Goal: Task Accomplishment & Management: Manage account settings

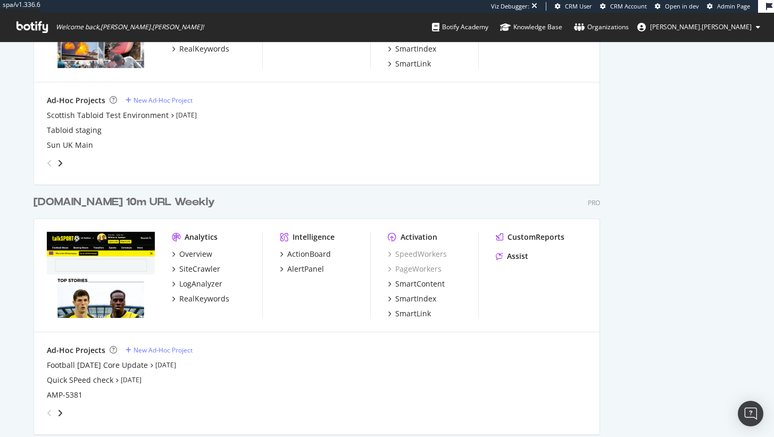
scroll to position [4393, 567]
click at [201, 272] on div "SiteCrawler" at bounding box center [199, 268] width 41 height 11
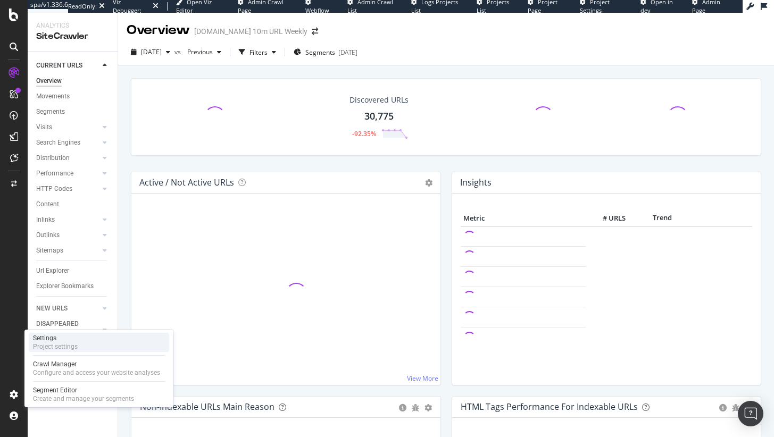
click at [68, 340] on div "Settings" at bounding box center [55, 338] width 45 height 9
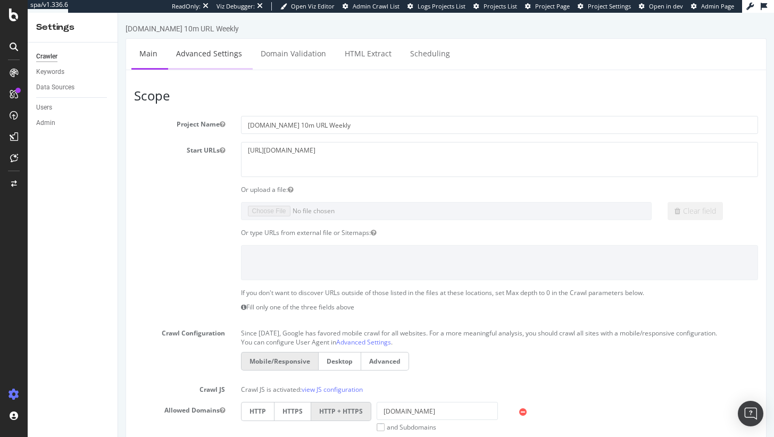
click at [220, 60] on link "Advanced Settings" at bounding box center [209, 53] width 82 height 29
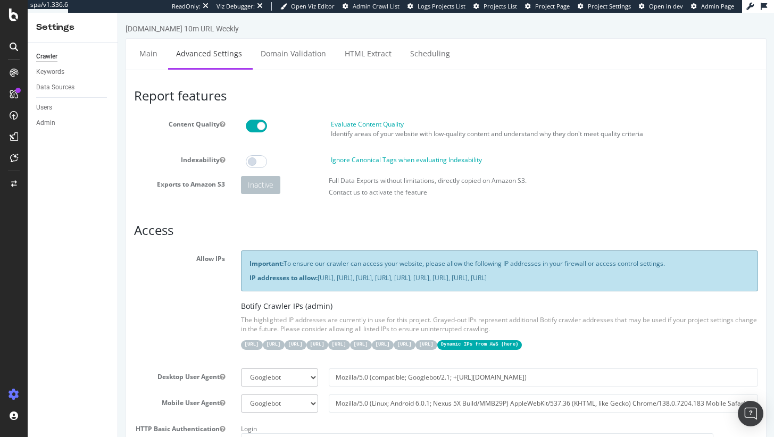
drag, startPoint x: 348, startPoint y: 364, endPoint x: 329, endPoint y: 368, distance: 19.0
click at [329, 350] on div "31.41.37.0/24 44.206.2.192/26 15.235.106.96/27 52.6.26.195/32 52.203.178.227/32…" at bounding box center [500, 344] width 518 height 11
click at [437, 350] on code "Dynamic IPs from AWS ( here )" at bounding box center [479, 345] width 85 height 9
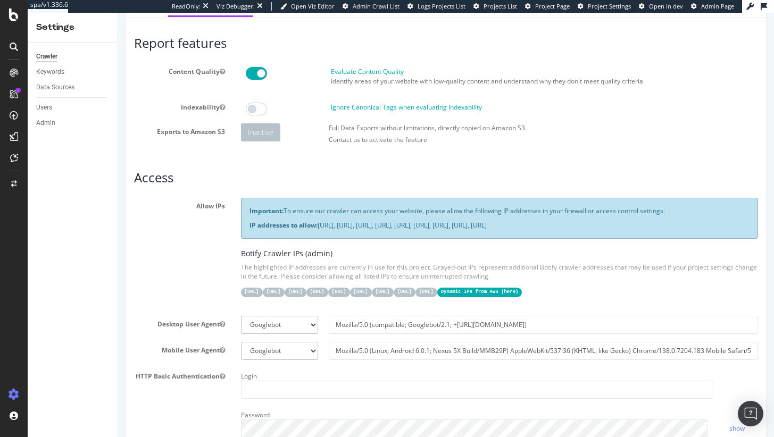
scroll to position [55, 0]
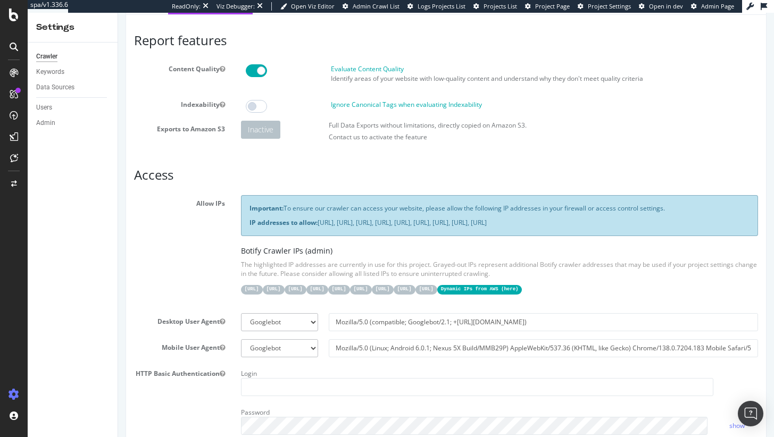
click at [333, 227] on p "IP addresses to allow: 31.41.37.0/24, 44.206.2.192/26, 15.235.106.96/27, 52.6.2…" at bounding box center [500, 222] width 501 height 9
drag, startPoint x: 329, startPoint y: 230, endPoint x: 318, endPoint y: 220, distance: 15.4
click at [318, 220] on p "IP addresses to allow: 31.41.37.0/24, 44.206.2.192/26, 15.235.106.96/27, 52.6.2…" at bounding box center [500, 222] width 501 height 9
copy p "31.41.37.0/24, 44.206.2.192/26, 15.235.106.96/27, 52.6.26.195/32, 52.203.178.22…"
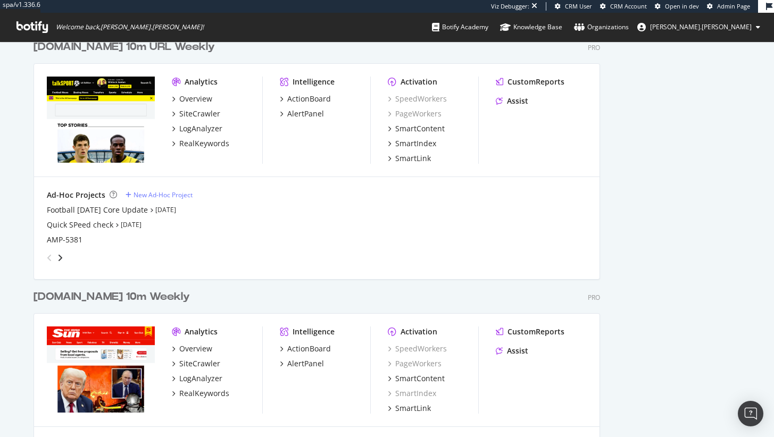
scroll to position [4593, 567]
click at [192, 119] on div "SiteCrawler" at bounding box center [199, 114] width 41 height 11
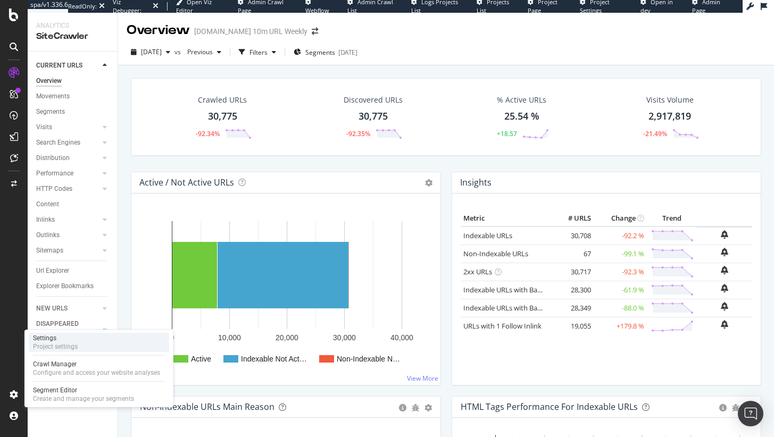
click at [37, 342] on div "Settings" at bounding box center [55, 338] width 45 height 9
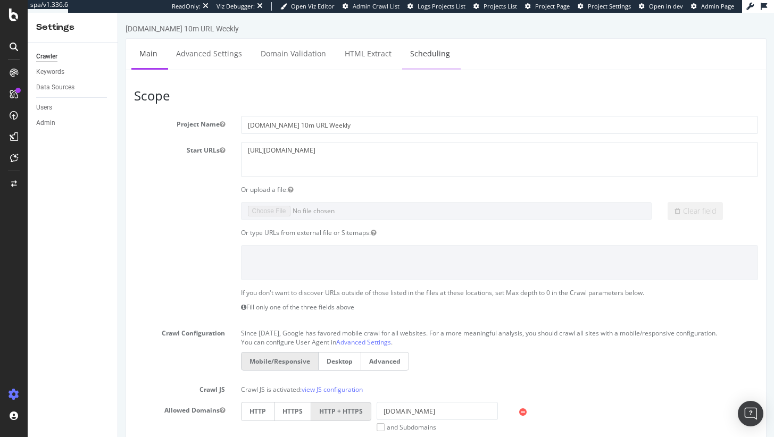
click at [416, 58] on link "Scheduling" at bounding box center [430, 53] width 56 height 29
click at [66, 147] on div "Intelligence ActionBoard AlertPanel" at bounding box center [69, 118] width 77 height 78
click at [67, 142] on div "AlertPanel" at bounding box center [56, 141] width 34 height 11
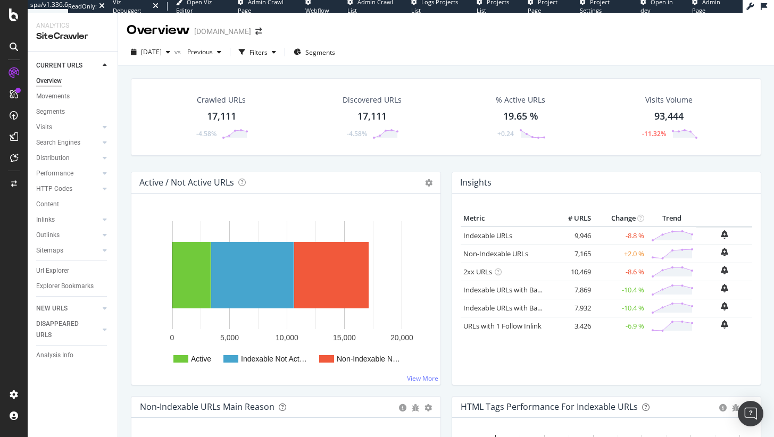
click at [707, 6] on span "Admin Page" at bounding box center [706, 6] width 28 height 16
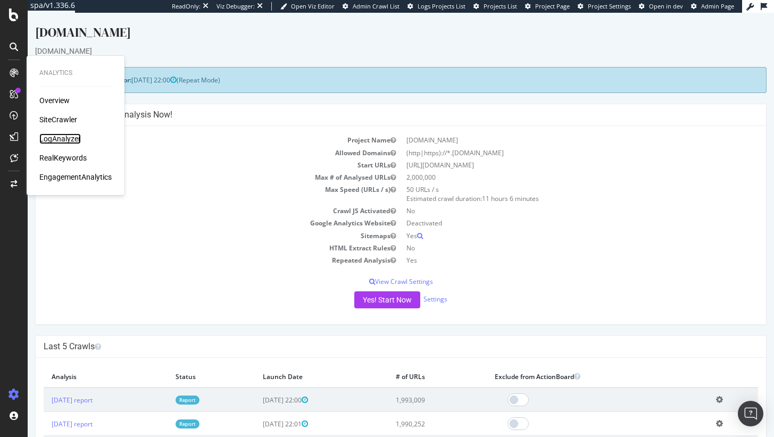
click at [60, 136] on div "LogAnalyzer" at bounding box center [60, 139] width 42 height 11
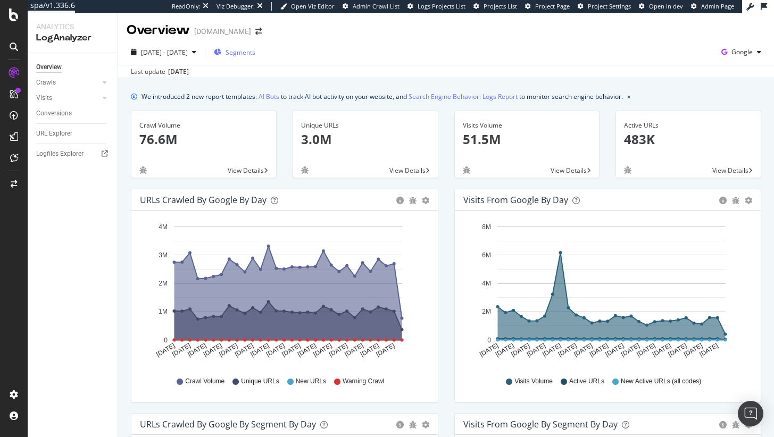
click at [255, 52] on span "Segments" at bounding box center [241, 52] width 30 height 9
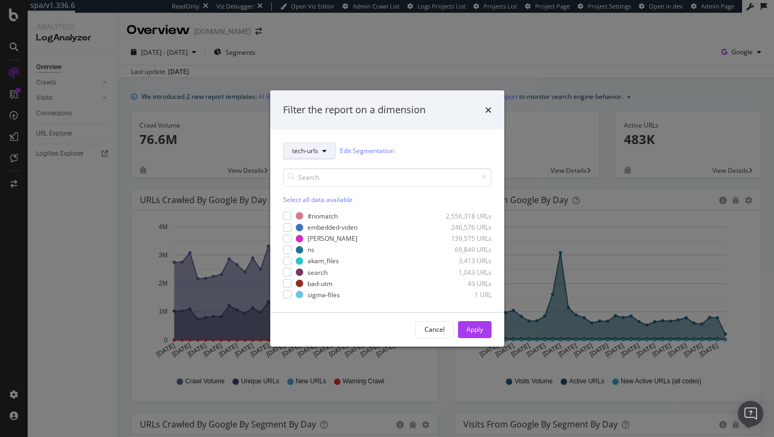
click at [309, 144] on button "tech-urls" at bounding box center [309, 151] width 53 height 17
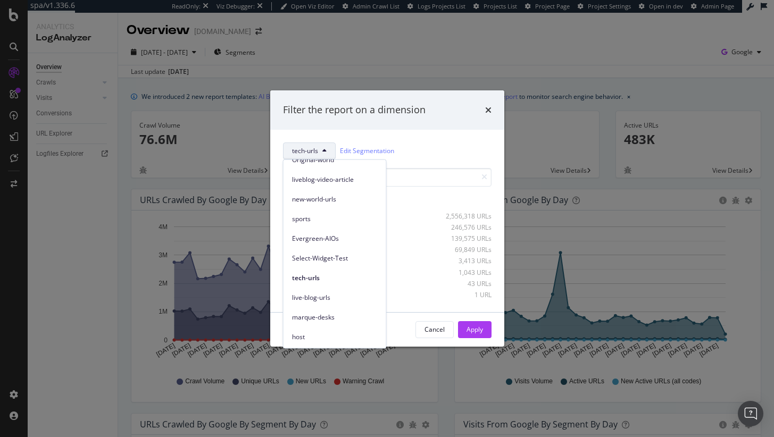
scroll to position [227, 0]
click at [425, 249] on div "modal" at bounding box center [377, 250] width 117 height 6
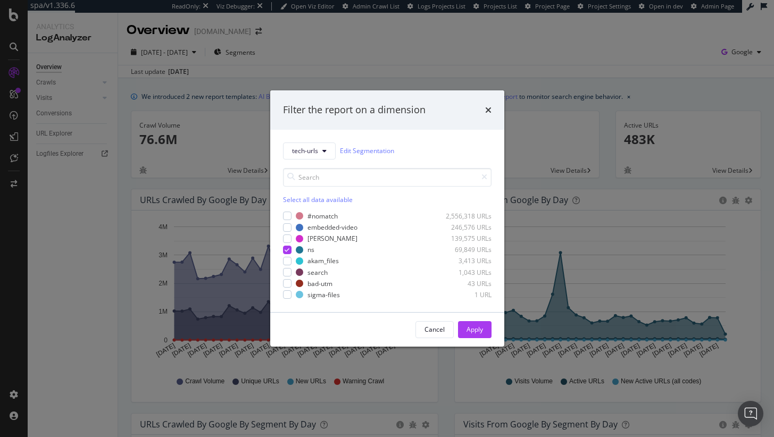
click at [282, 254] on div "tech-urls Edit Segmentation Select all data available #nomatch 2,556,318 URLs e…" at bounding box center [387, 221] width 234 height 183
click at [284, 252] on div "modal" at bounding box center [287, 250] width 9 height 9
click at [287, 260] on div "modal" at bounding box center [287, 261] width 9 height 9
click at [490, 335] on button "Apply" at bounding box center [475, 329] width 34 height 17
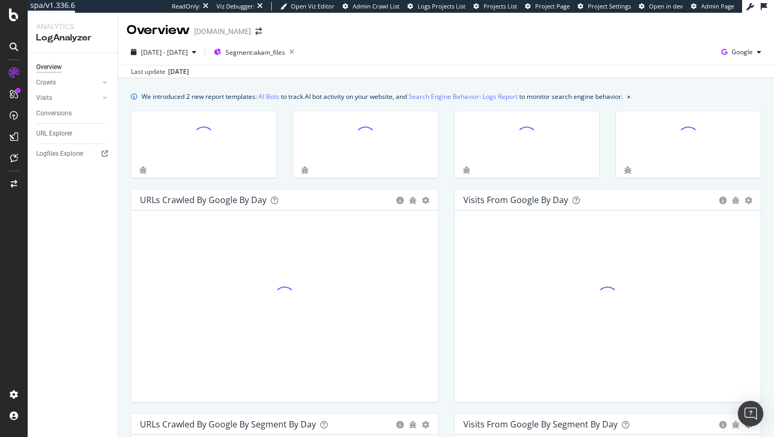
click at [484, 332] on div at bounding box center [609, 297] width 290 height 156
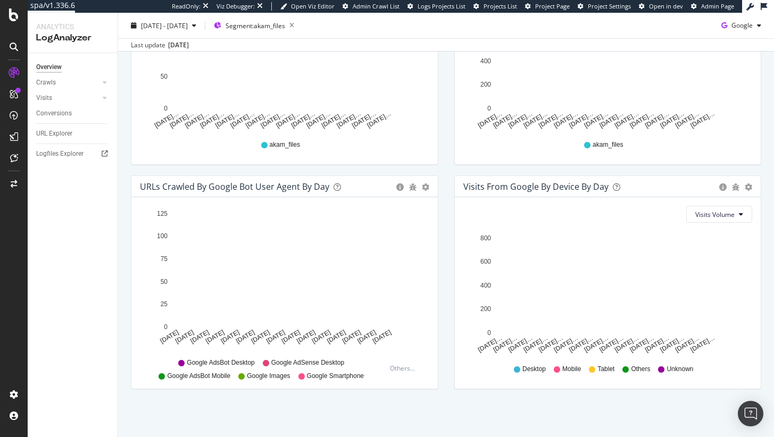
scroll to position [249, 0]
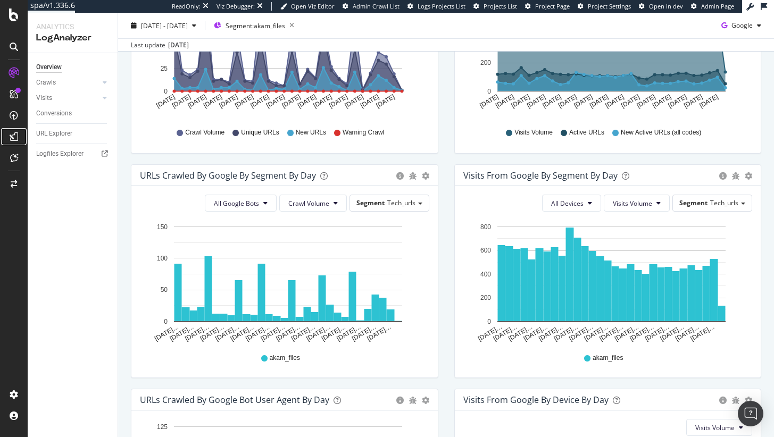
click at [18, 140] on div at bounding box center [13, 136] width 17 height 17
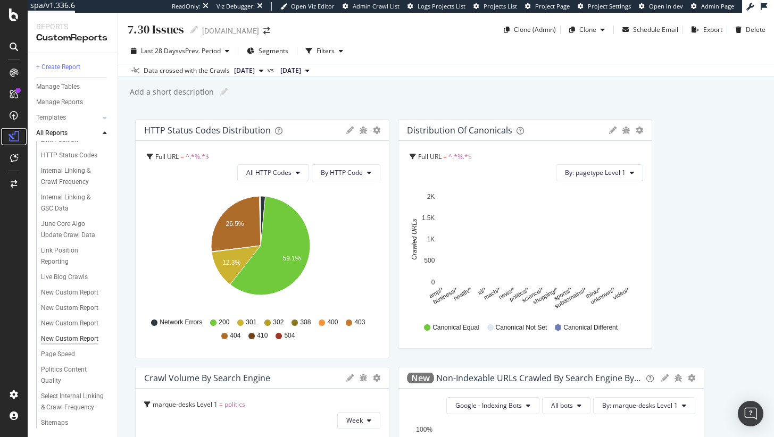
scroll to position [199, 0]
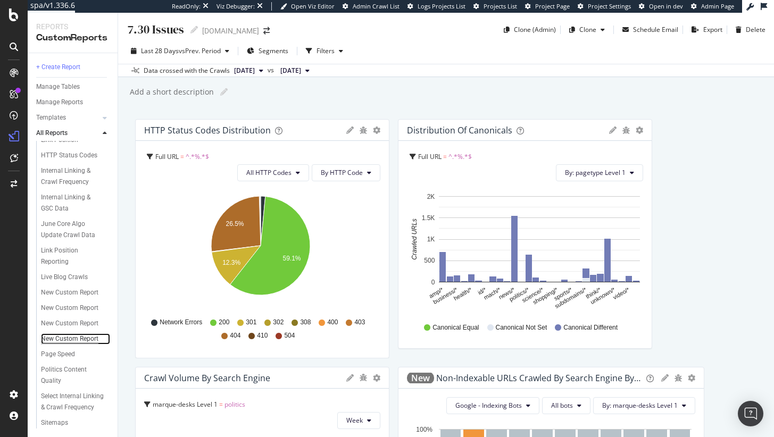
click at [61, 345] on div "New Custom Report" at bounding box center [69, 339] width 57 height 11
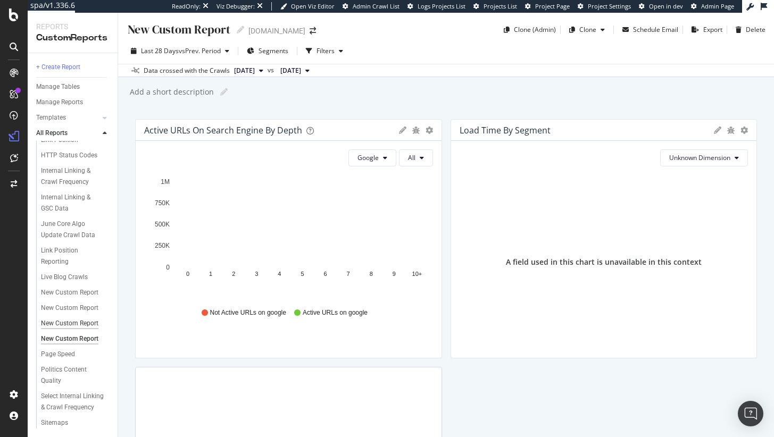
scroll to position [224, 0]
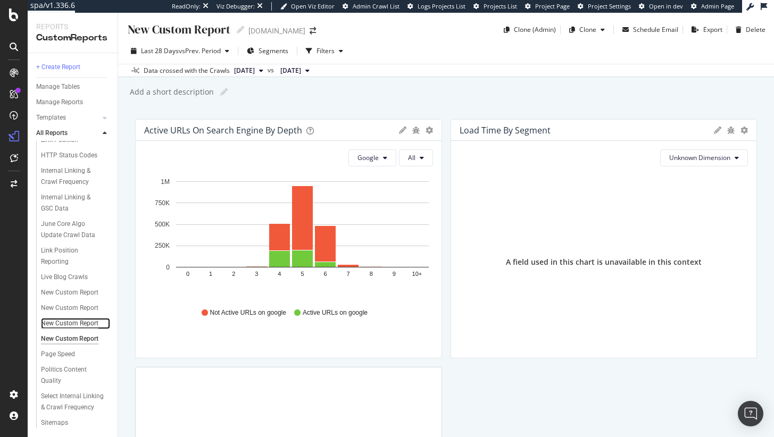
click at [62, 318] on div "New Custom Report" at bounding box center [69, 323] width 57 height 11
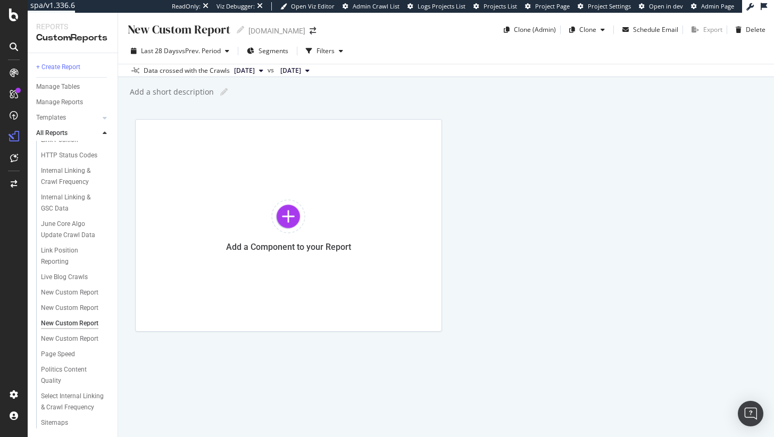
scroll to position [224, 0]
click at [52, 303] on div "New Custom Report" at bounding box center [69, 308] width 57 height 11
click at [75, 287] on div "New Custom Report" at bounding box center [69, 292] width 57 height 11
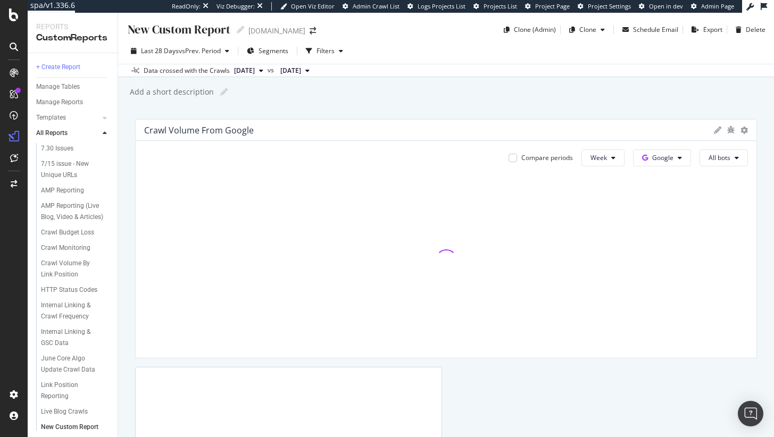
click at [181, 23] on div "New Custom Report" at bounding box center [179, 29] width 104 height 16
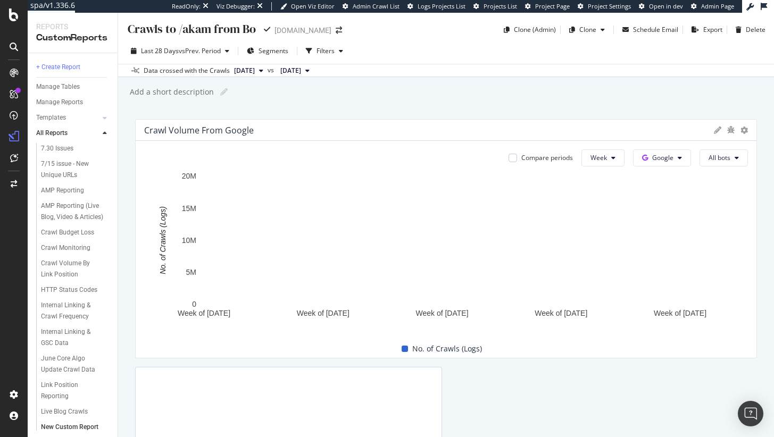
type input "Crawls to /akam from Bots"
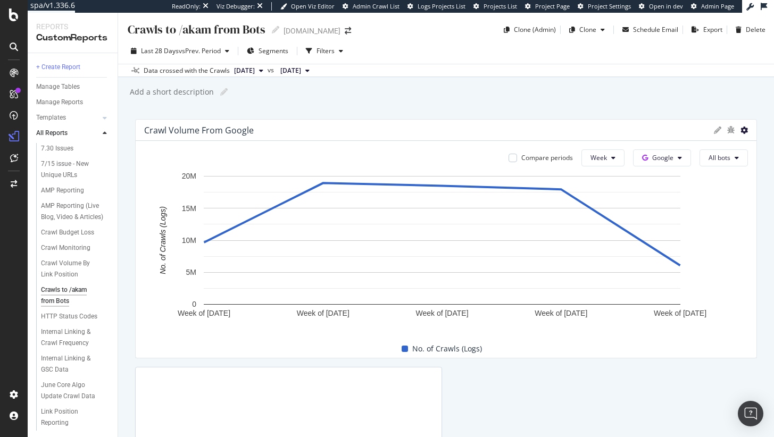
click at [741, 129] on icon at bounding box center [744, 130] width 7 height 7
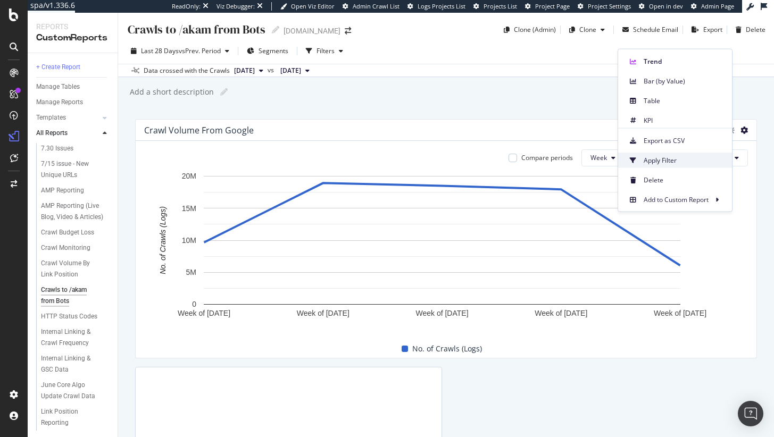
click at [710, 154] on div "Apply Filter" at bounding box center [675, 160] width 114 height 15
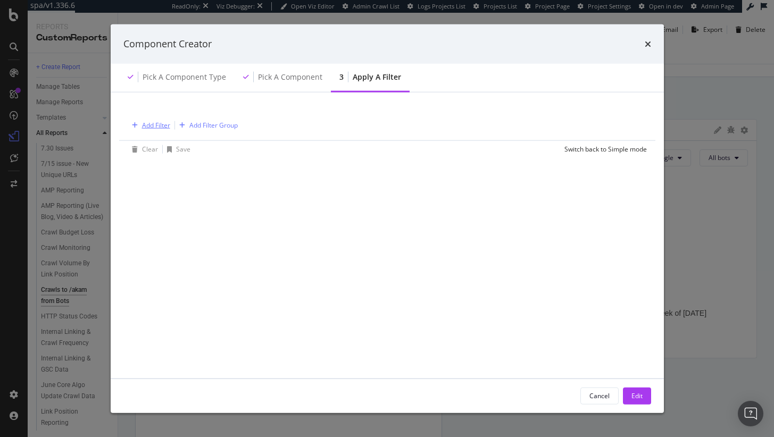
click at [157, 128] on div "Add Filter" at bounding box center [156, 125] width 28 height 9
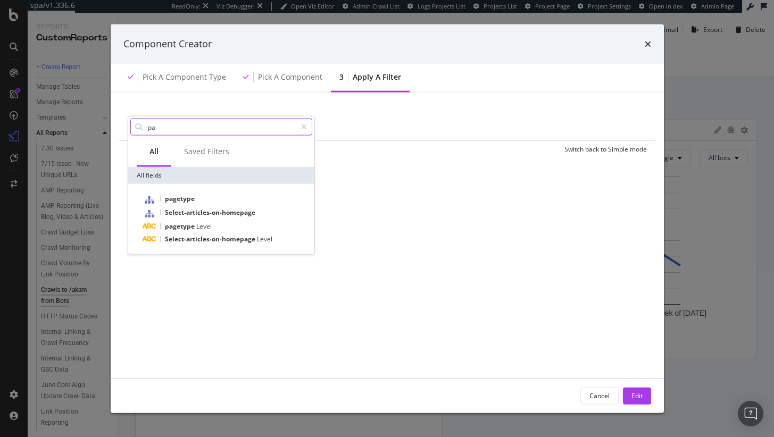
type input "p"
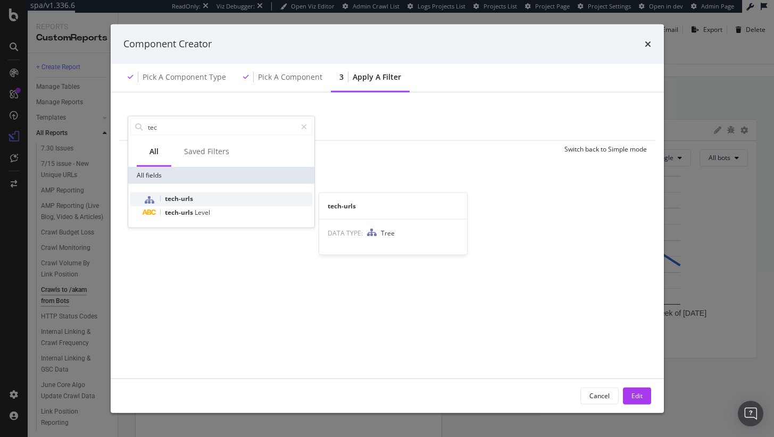
type input "tec"
click at [188, 200] on span "tech-urls" at bounding box center [179, 198] width 28 height 9
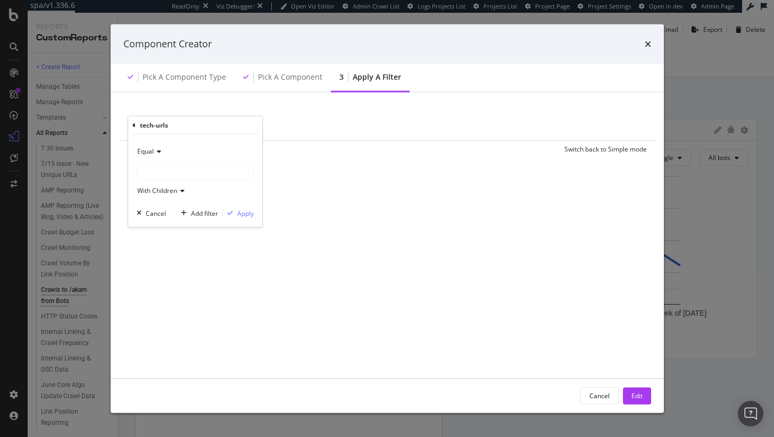
click at [179, 183] on div "With Children" at bounding box center [195, 191] width 117 height 17
click at [178, 171] on div "modal" at bounding box center [195, 171] width 116 height 17
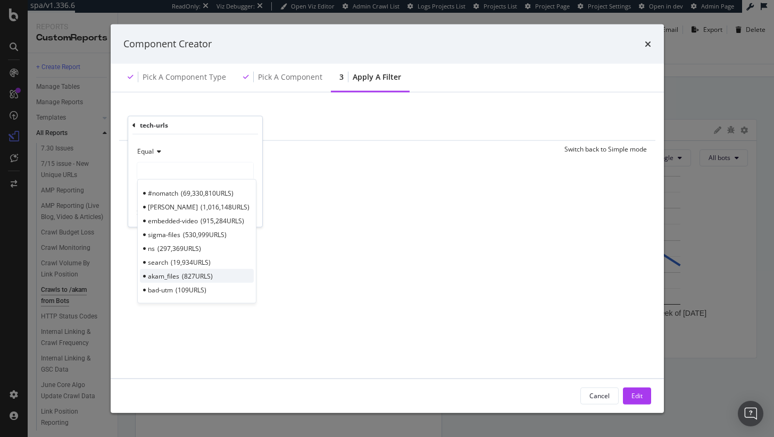
click at [179, 274] on div "akam_files 827 URLS" at bounding box center [197, 276] width 114 height 14
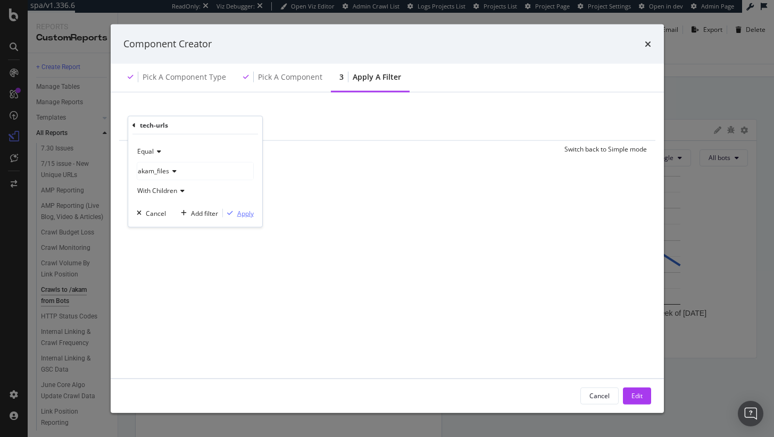
click at [233, 209] on div "Apply" at bounding box center [238, 214] width 31 height 10
click at [643, 396] on button "Edit" at bounding box center [637, 395] width 28 height 17
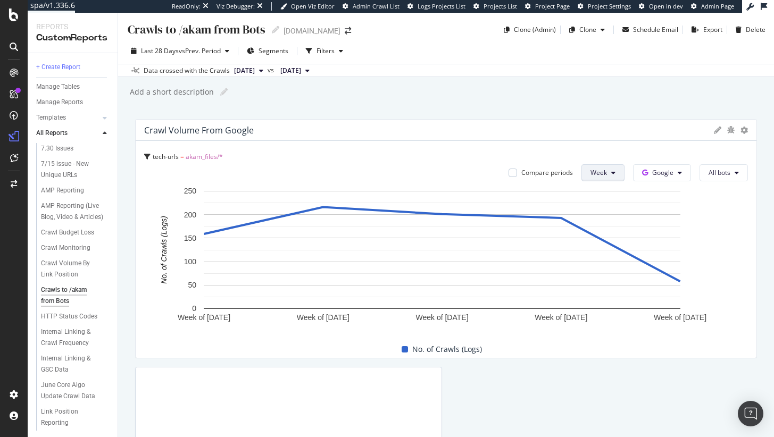
click at [591, 175] on span "Week" at bounding box center [599, 172] width 16 height 9
click at [602, 230] on span "Month" at bounding box center [593, 234] width 19 height 10
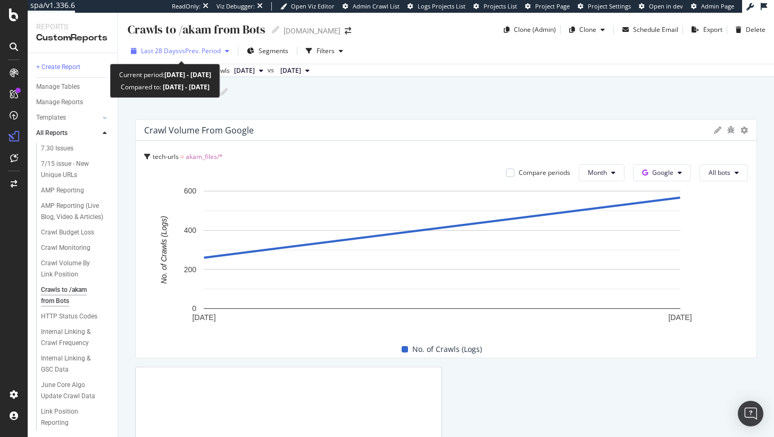
click at [192, 55] on div "Last 28 Days vs Prev. Period" at bounding box center [180, 51] width 107 height 16
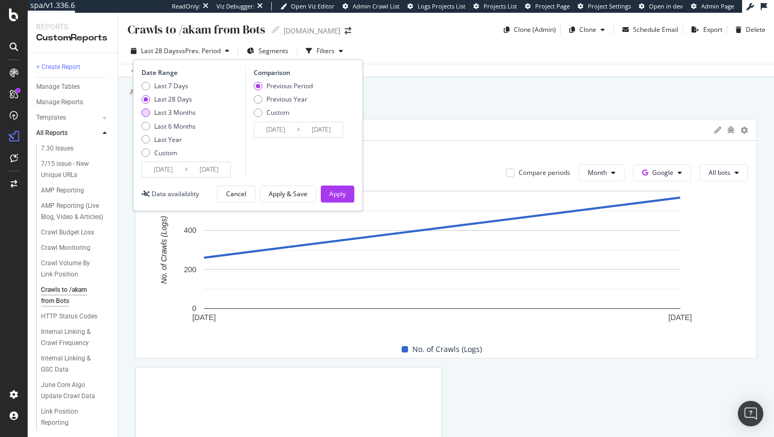
click at [172, 115] on div "Last 3 Months" at bounding box center [175, 112] width 42 height 9
type input "2025/05/21"
type input "2025/02/18"
type input "2025/05/20"
click at [289, 192] on div "Apply & Save" at bounding box center [288, 193] width 39 height 9
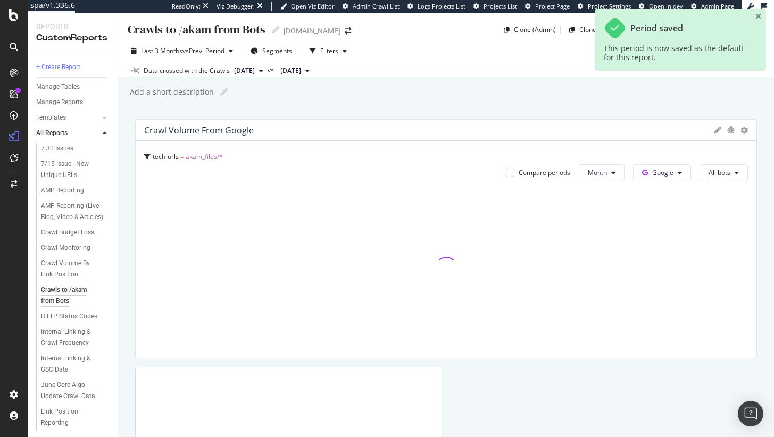
click at [760, 22] on div "Period saved This period is now saved as the default for this report." at bounding box center [681, 40] width 170 height 62
click at [759, 19] on icon "close toast" at bounding box center [759, 16] width 6 height 7
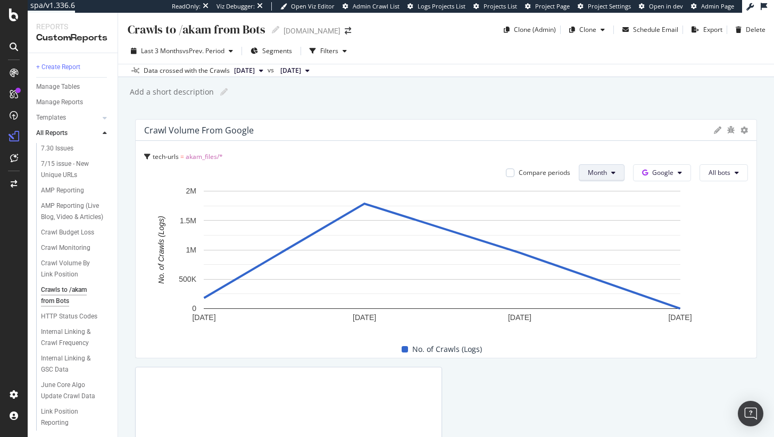
click at [588, 174] on span "Month" at bounding box center [597, 172] width 19 height 9
click at [584, 209] on span "Week" at bounding box center [591, 214] width 21 height 10
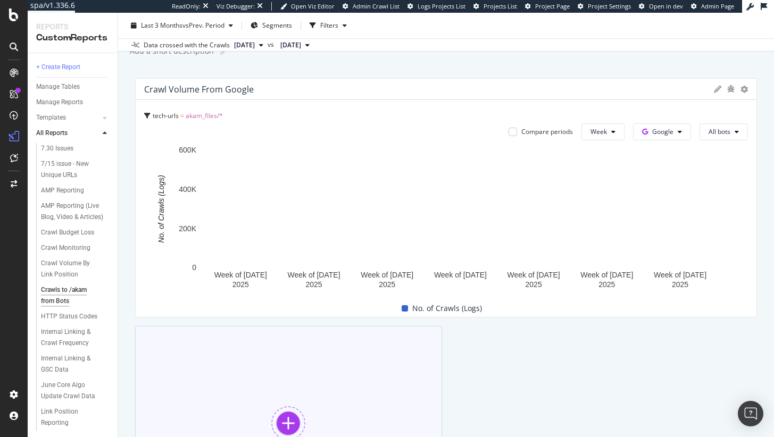
scroll to position [45, 0]
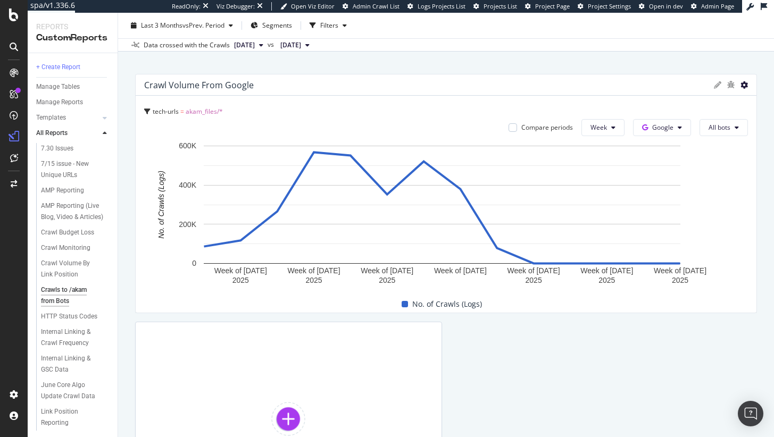
click at [741, 85] on icon at bounding box center [744, 84] width 7 height 7
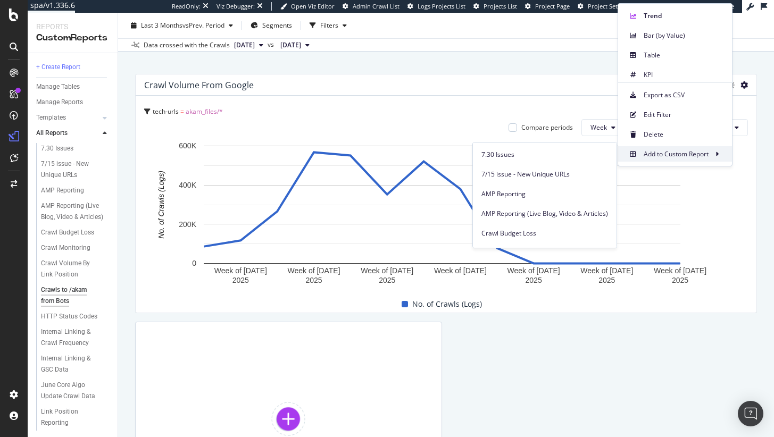
click at [692, 152] on span "Add to Custom Report" at bounding box center [676, 155] width 65 height 10
click at [703, 153] on span "Add to Custom Report" at bounding box center [676, 155] width 65 height 10
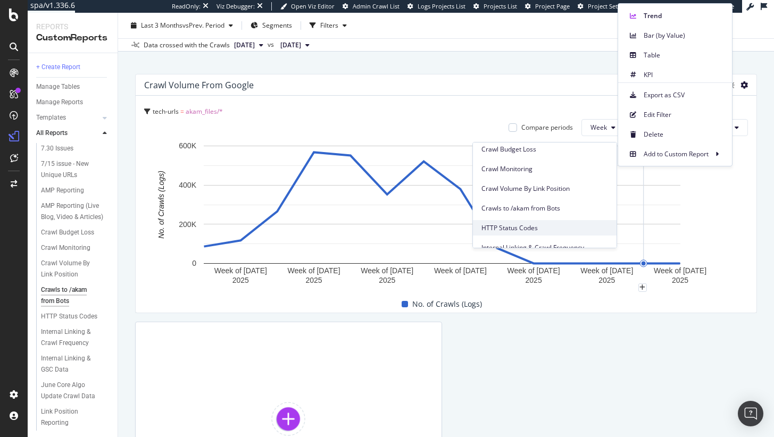
scroll to position [86, 0]
click at [542, 211] on div "Crawls to /akam from Bots" at bounding box center [545, 206] width 144 height 15
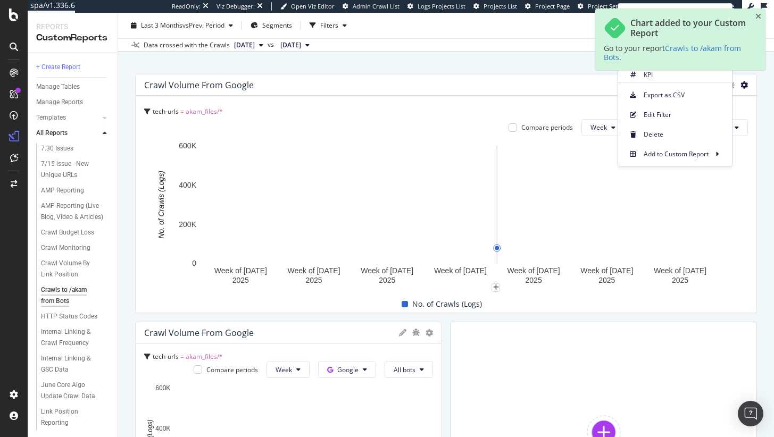
scroll to position [224, 0]
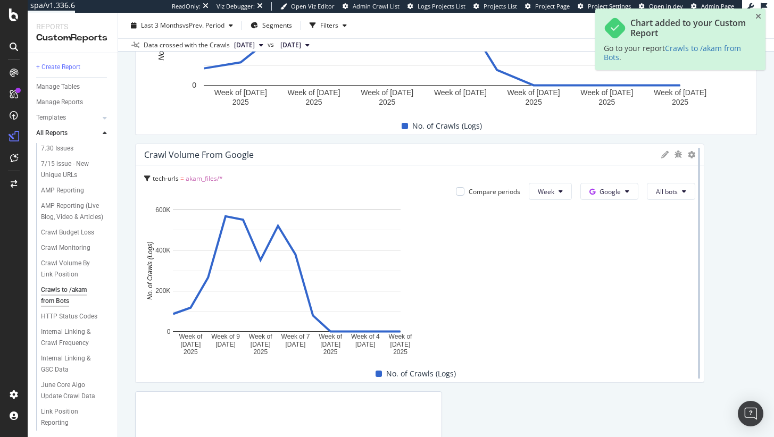
drag, startPoint x: 435, startPoint y: 300, endPoint x: 746, endPoint y: 254, distance: 314.1
click at [705, 255] on div at bounding box center [699, 263] width 11 height 239
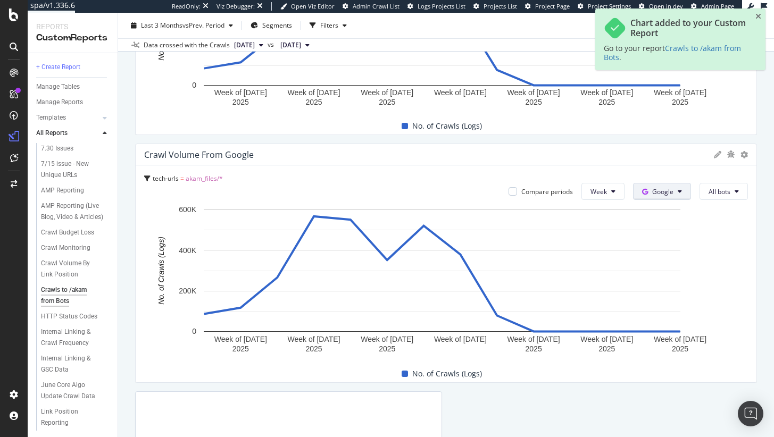
click at [666, 234] on span "Bing" at bounding box center [671, 233] width 39 height 10
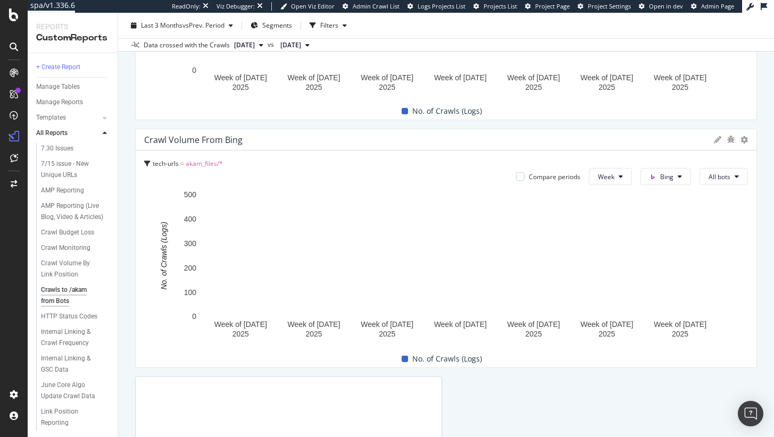
scroll to position [237, 0]
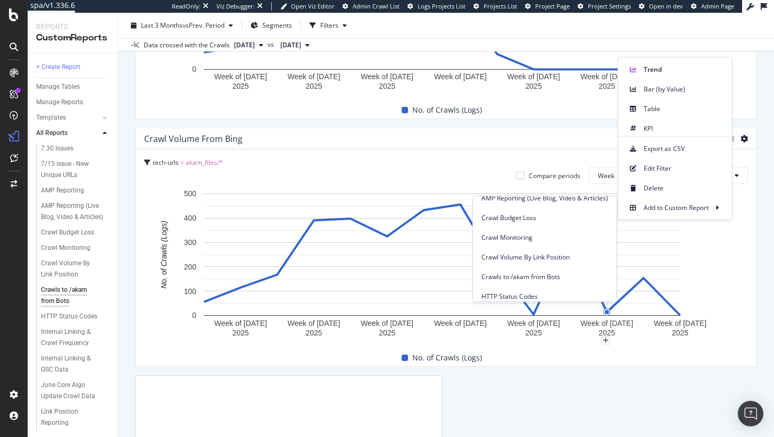
scroll to position [79, 0]
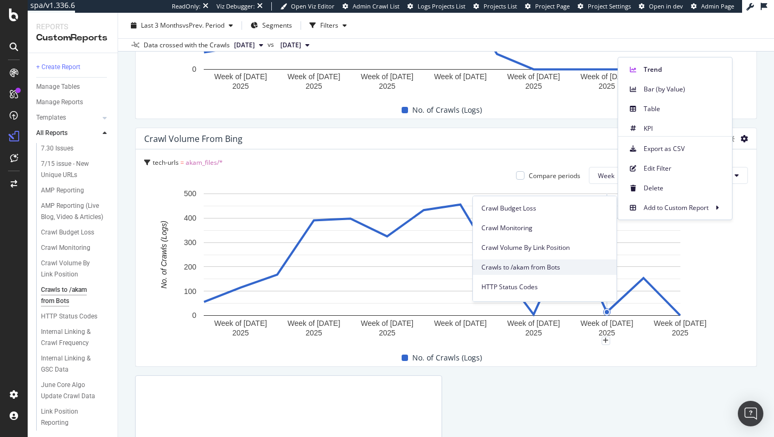
click at [547, 260] on div "Crawls to /akam from Bots" at bounding box center [545, 267] width 144 height 15
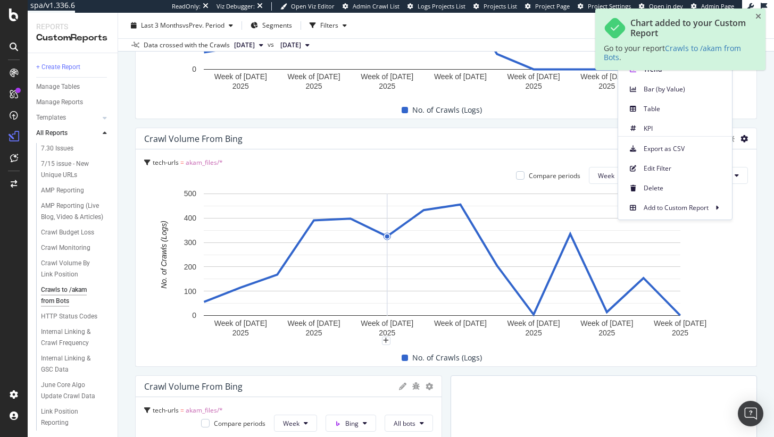
scroll to position [472, 0]
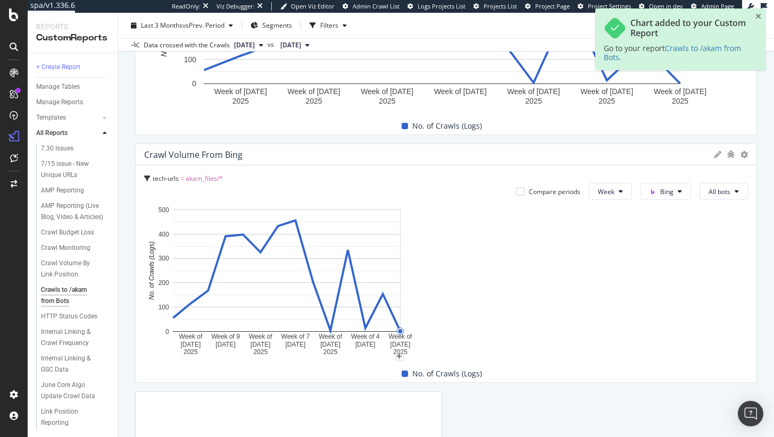
drag, startPoint x: 435, startPoint y: 266, endPoint x: 864, endPoint y: 233, distance: 430.7
click at [774, 233] on html "spa/v1.336.6 ReadOnly: Viz Debugger: Open Viz Editor Admin Crawl List Logs Proj…" at bounding box center [387, 218] width 774 height 437
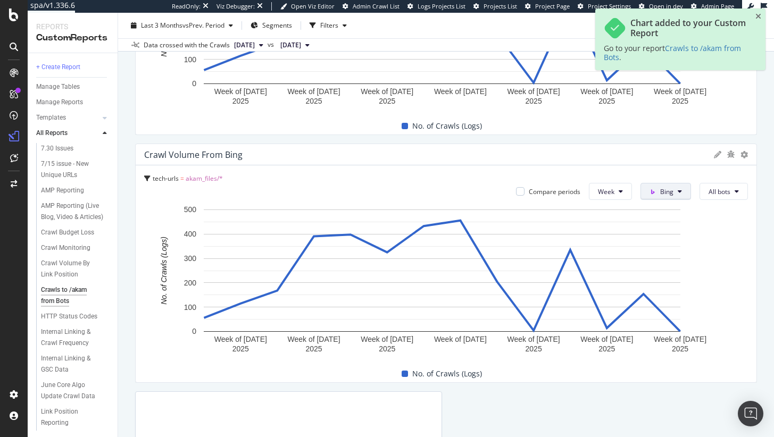
click at [658, 256] on div "OpenAI" at bounding box center [670, 251] width 73 height 15
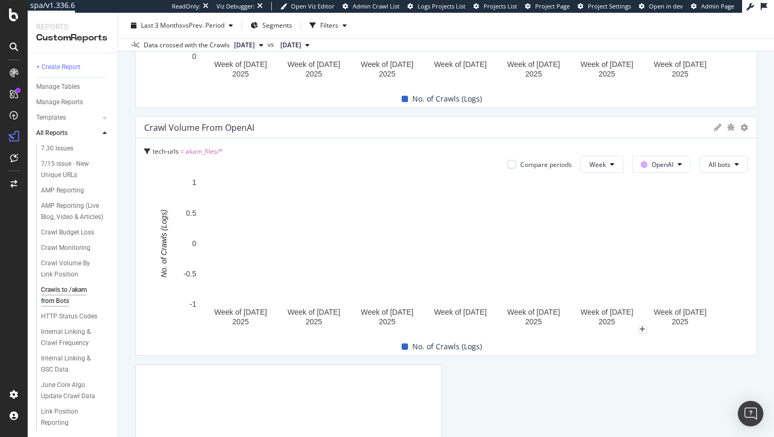
scroll to position [498, 0]
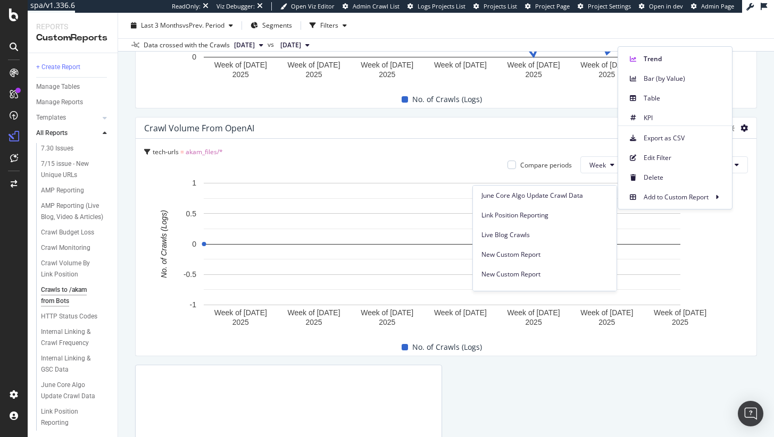
scroll to position [249, 0]
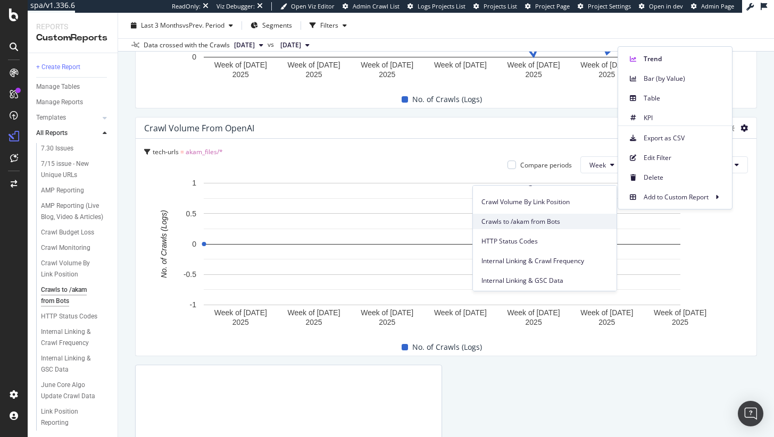
click at [547, 217] on span "Crawls to /akam from Bots" at bounding box center [545, 222] width 127 height 10
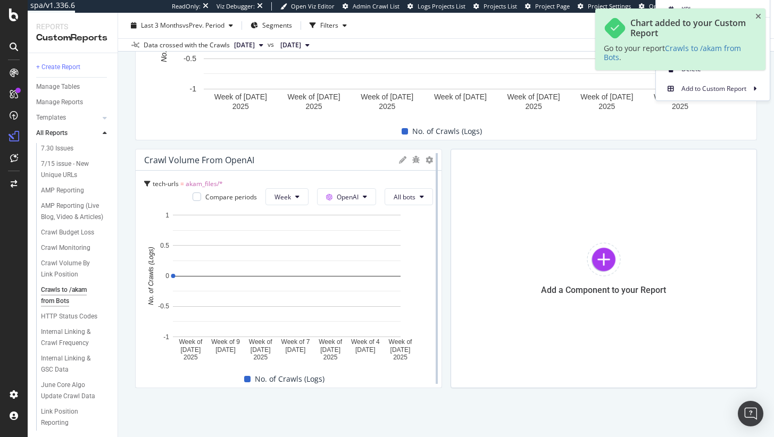
scroll to position [720, 0]
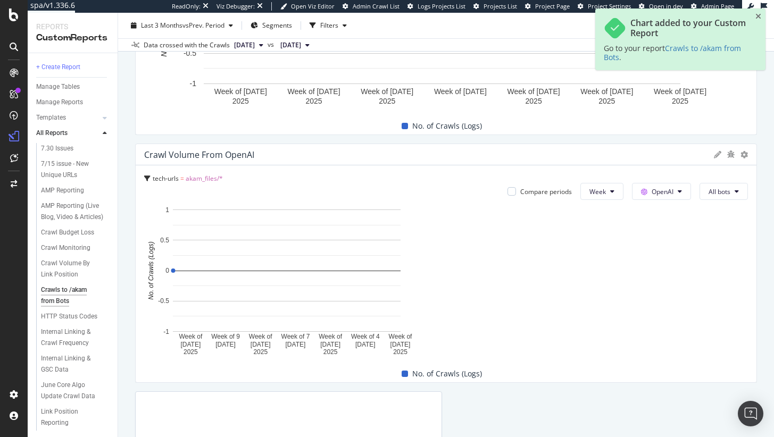
drag, startPoint x: 428, startPoint y: 294, endPoint x: 897, endPoint y: 266, distance: 469.7
click at [774, 266] on html "spa/v1.336.6 ReadOnly: Viz Debugger: Open Viz Editor Admin Crawl List Logs Proj…" at bounding box center [387, 218] width 774 height 437
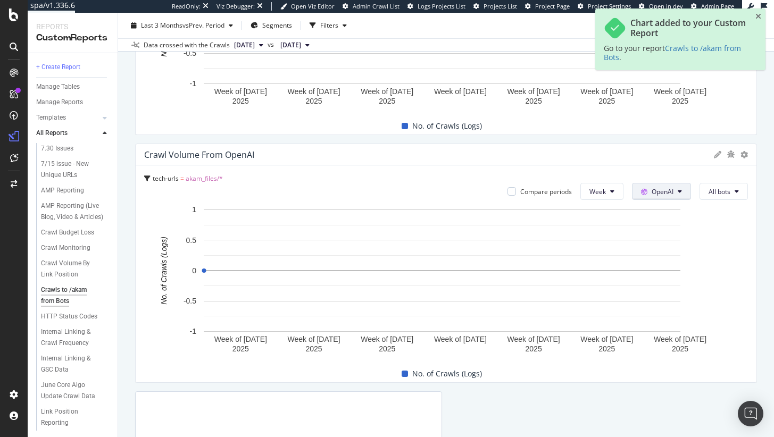
click at [651, 266] on div "Other AI Bots" at bounding box center [661, 271] width 73 height 15
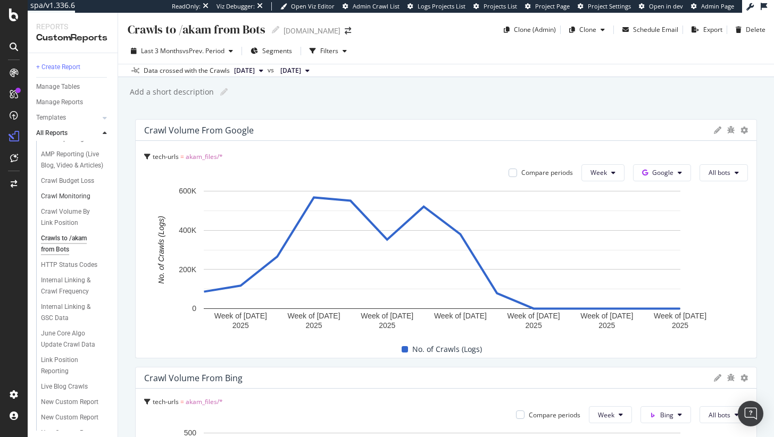
scroll to position [0, 0]
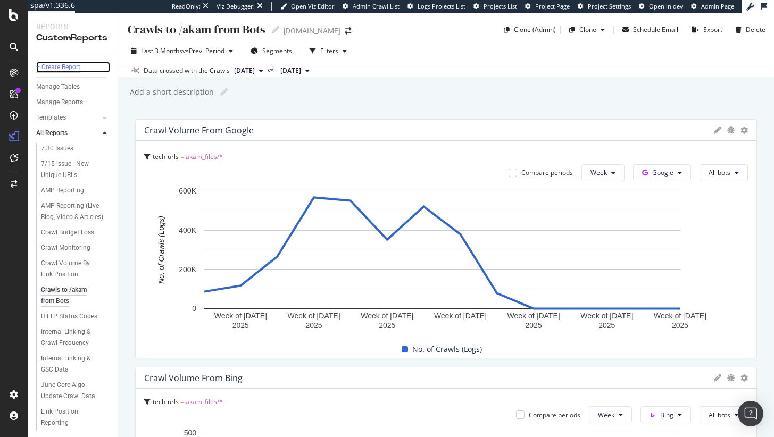
click at [73, 65] on div "+ Create Report" at bounding box center [58, 67] width 44 height 11
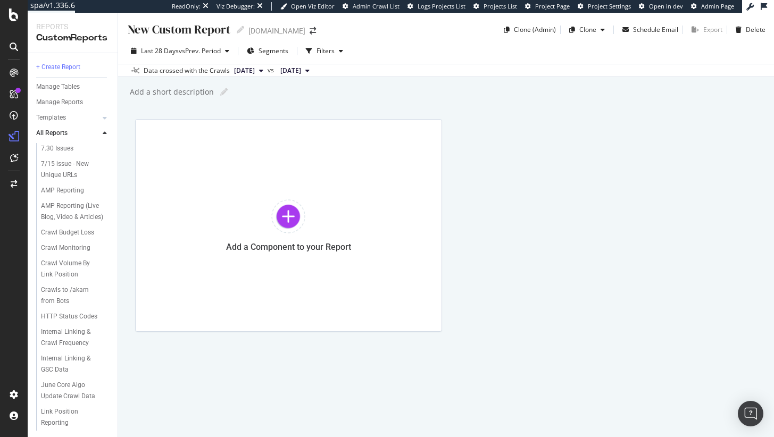
click at [200, 36] on div "New Custom Report" at bounding box center [179, 29] width 104 height 16
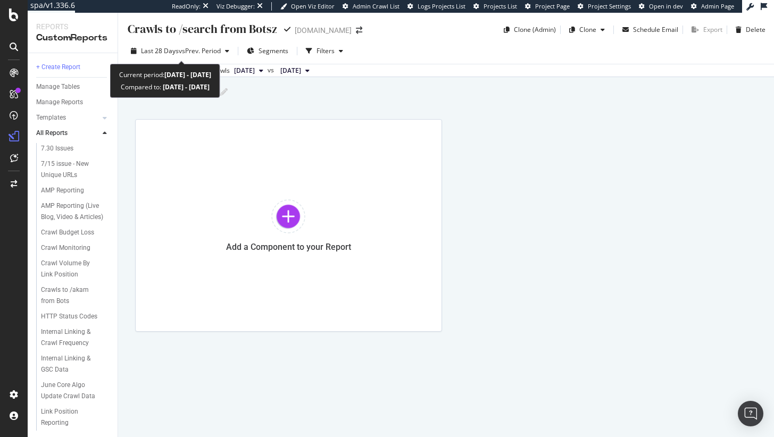
type input "Crawls to /search from Bots"
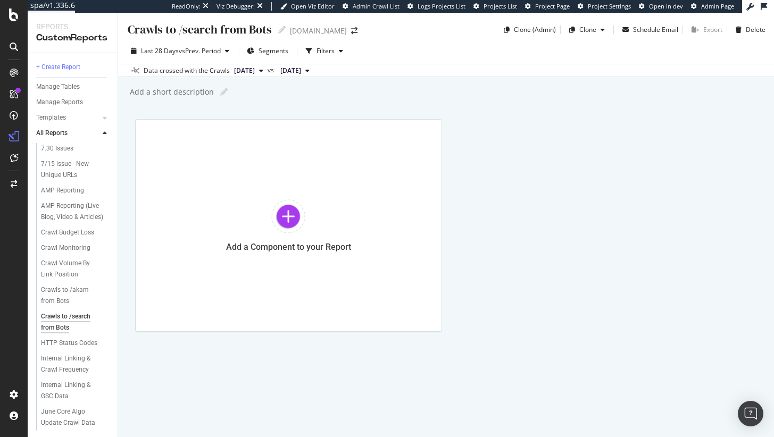
click at [554, 167] on div "Add a Component to your Report" at bounding box center [446, 225] width 622 height 213
click at [414, 152] on div "Add a Component to your Report" at bounding box center [288, 225] width 307 height 213
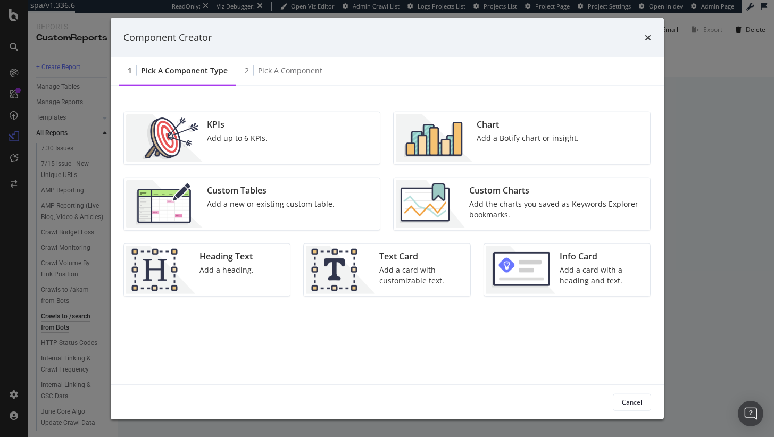
click at [512, 140] on div "Add a Botify chart or insight." at bounding box center [528, 138] width 102 height 11
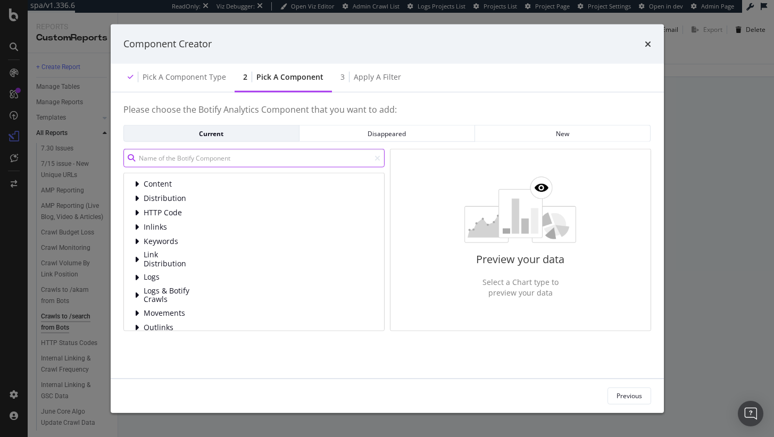
click at [266, 154] on input "modal" at bounding box center [253, 158] width 261 height 19
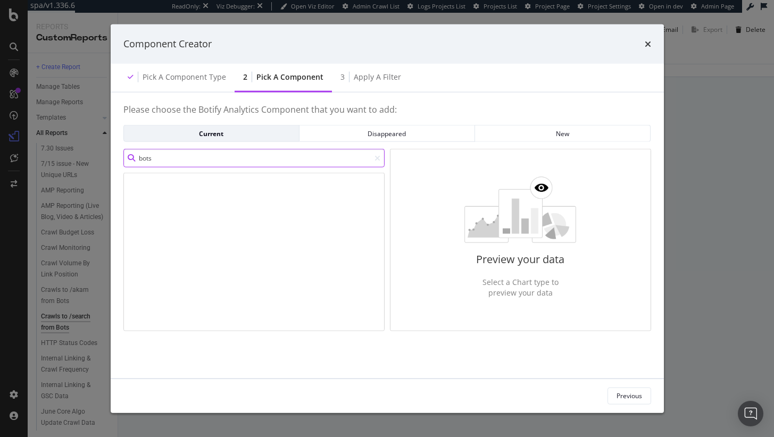
click at [307, 162] on input "bots" at bounding box center [253, 158] width 261 height 19
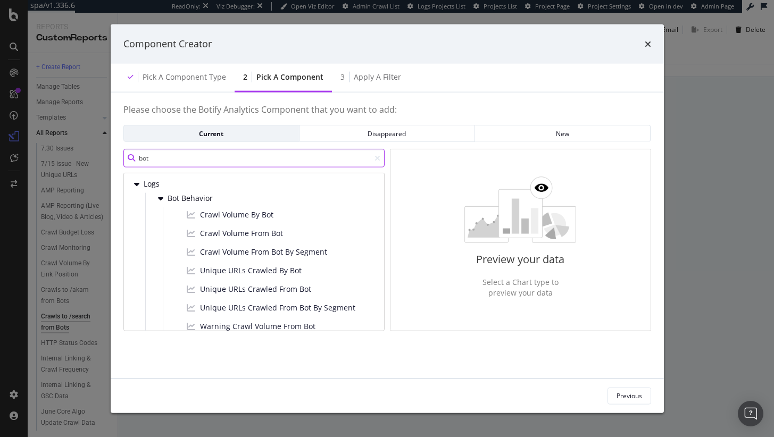
type input "bot"
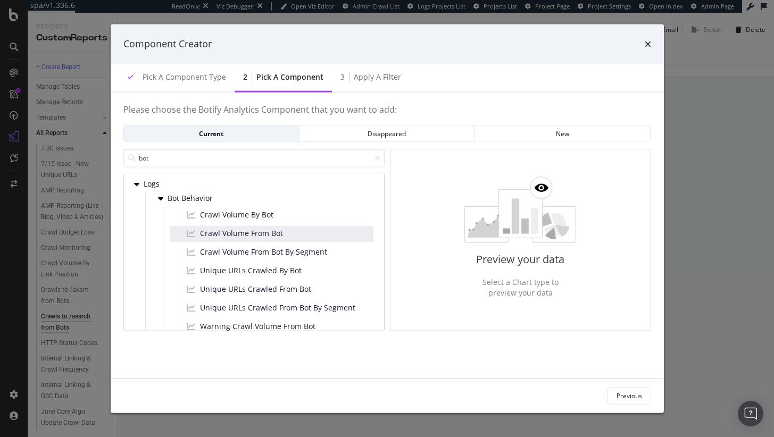
click at [295, 229] on div "Crawl Volume From Bot" at bounding box center [272, 234] width 204 height 16
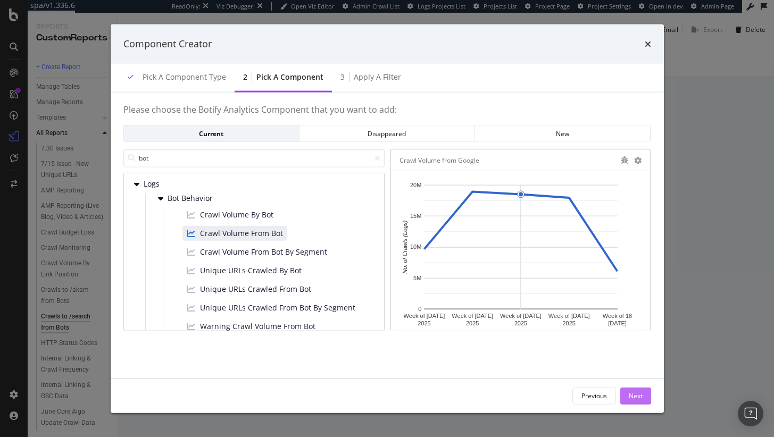
click at [635, 390] on div "Next" at bounding box center [636, 396] width 14 height 16
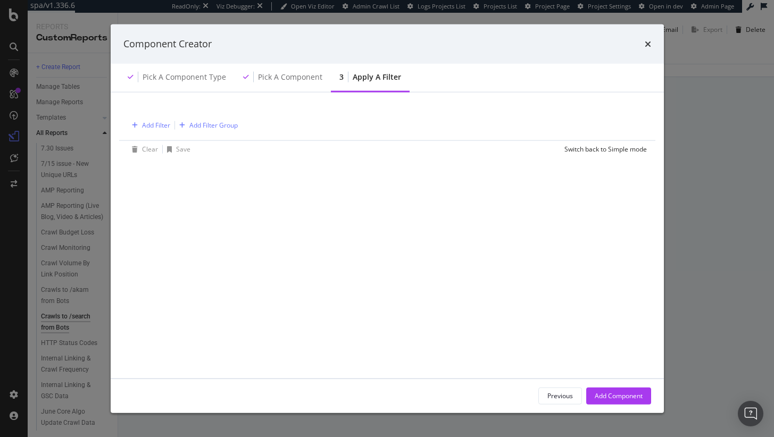
click at [163, 131] on div "Add Filter Add Filter Group" at bounding box center [387, 124] width 519 height 31
click at [164, 127] on div "Add Filter" at bounding box center [156, 125] width 28 height 9
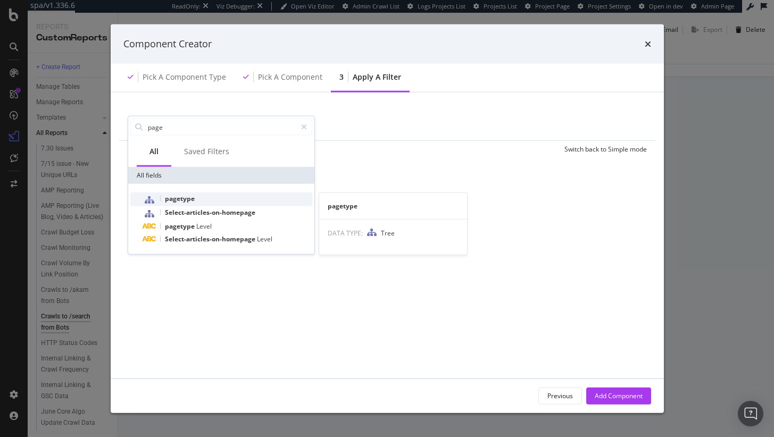
type input "page"
click at [189, 194] on span "pagetype" at bounding box center [180, 198] width 30 height 9
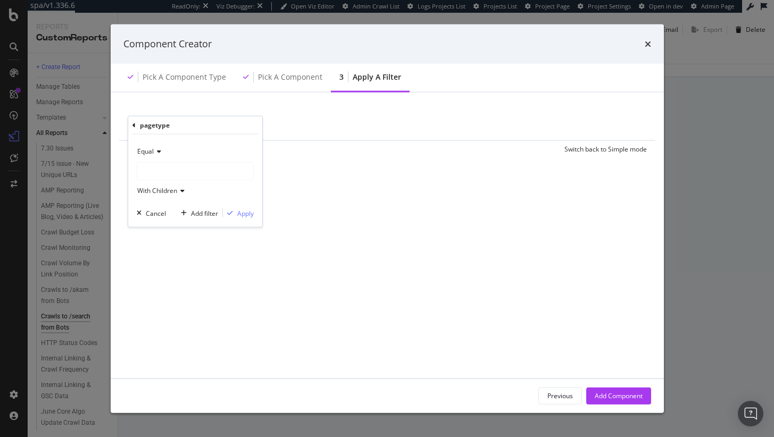
click at [185, 159] on div "Equal" at bounding box center [195, 151] width 117 height 17
click at [195, 135] on div "Equal With Children Cancel Add filter Apply" at bounding box center [195, 181] width 134 height 93
click at [188, 169] on div "modal" at bounding box center [195, 171] width 116 height 17
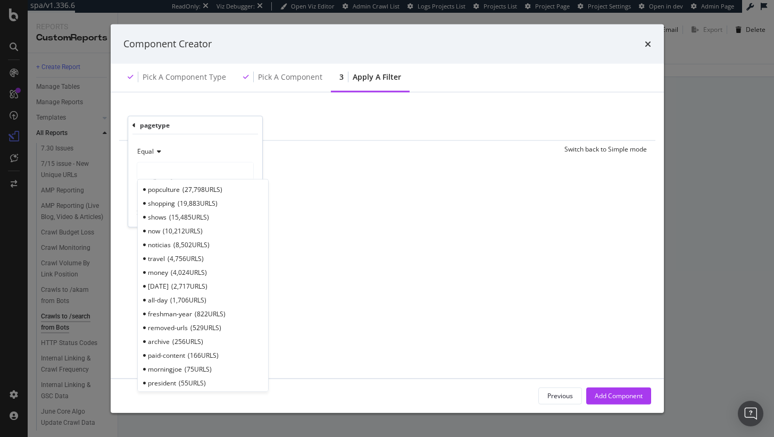
scroll to position [533, 0]
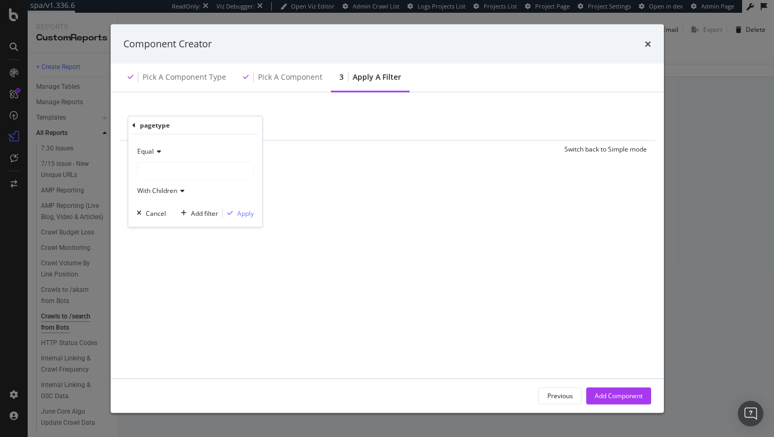
click at [164, 159] on div "Equal" at bounding box center [195, 151] width 117 height 17
click at [169, 150] on div "Equal" at bounding box center [195, 151] width 117 height 17
click at [127, 125] on div "Add Filter Add Filter Group Clear Save Switch back to Simple mode pagetype Equa…" at bounding box center [387, 131] width 528 height 53
click at [132, 125] on span "pagetype" at bounding box center [142, 124] width 28 height 9
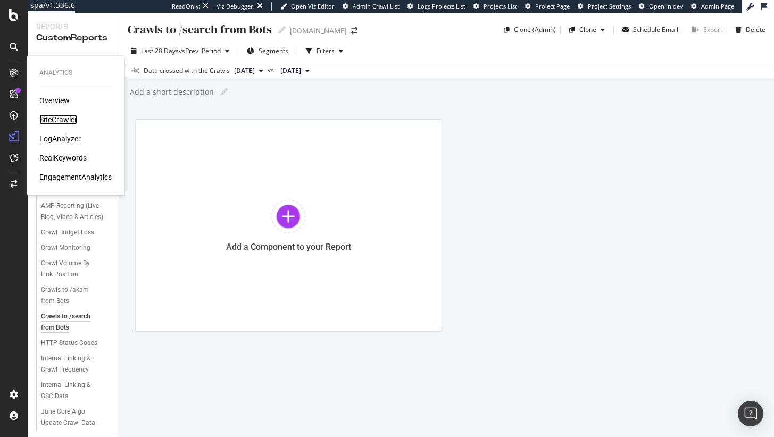
click at [52, 116] on div "SiteCrawler" at bounding box center [58, 119] width 38 height 11
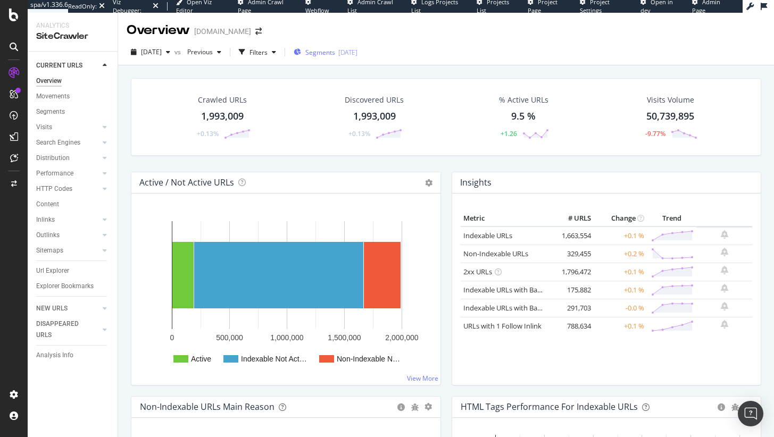
click at [349, 47] on div "Segments 2025-08-14" at bounding box center [326, 52] width 64 height 16
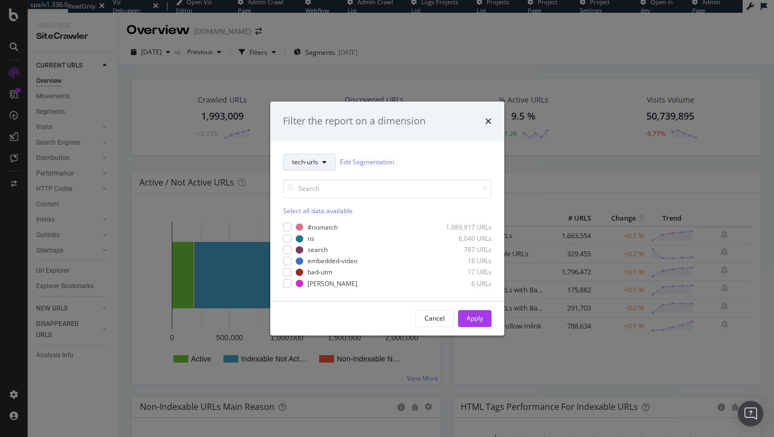
click at [311, 168] on button "tech-urls" at bounding box center [309, 162] width 53 height 17
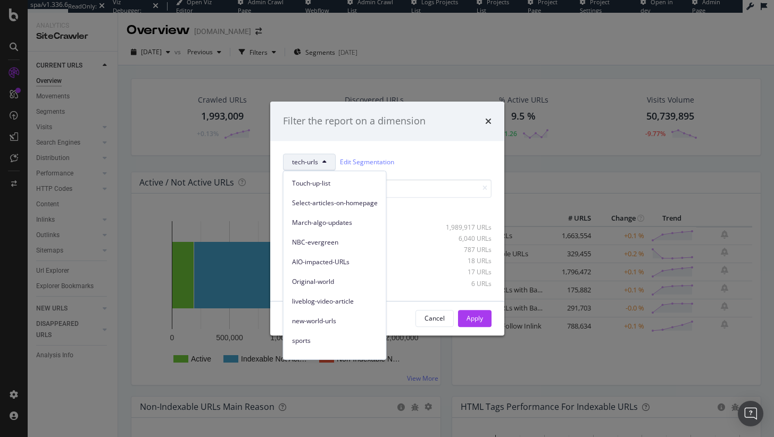
scroll to position [113, 0]
click at [75, 262] on div "Filter the report on a dimension tech-urls Edit Segmentation Select all data av…" at bounding box center [387, 218] width 774 height 437
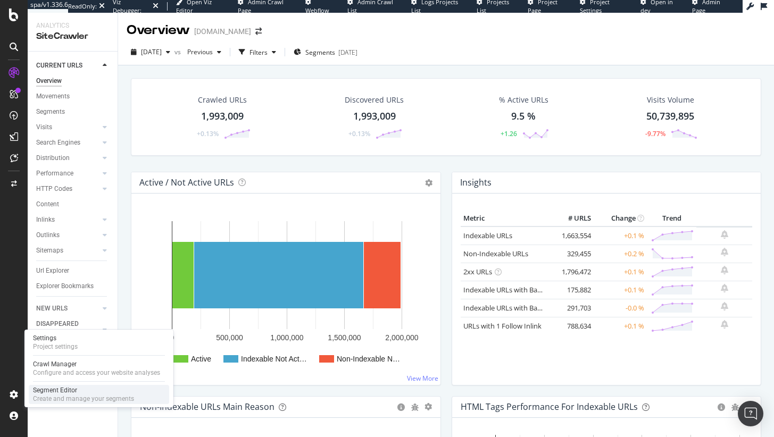
click at [52, 387] on div "Segment Editor" at bounding box center [83, 390] width 101 height 9
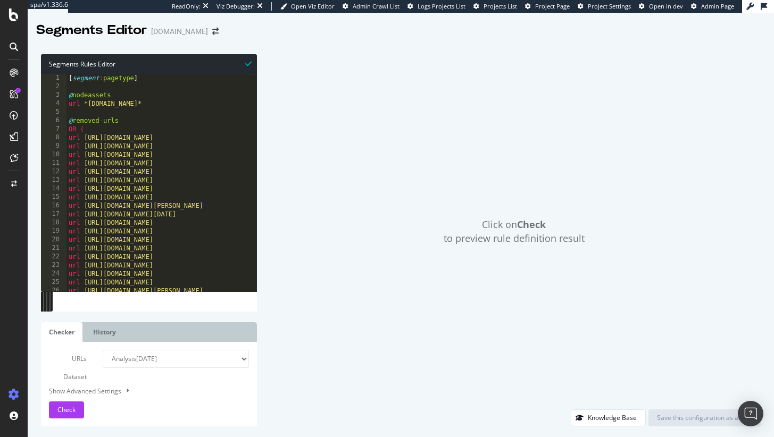
type textarea "url https://www.nbcnews.com/select/shopping/prepare-project-management-certific…"
click at [194, 200] on div "[ segment : pagetype ] @ nodeassets url *[DOMAIN_NAME]* @ removed-urls OR ( url…" at bounding box center [345, 187] width 556 height 227
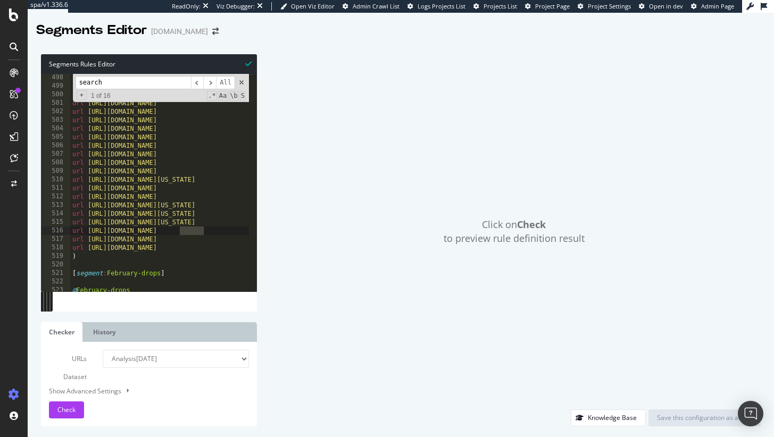
scroll to position [4243, 0]
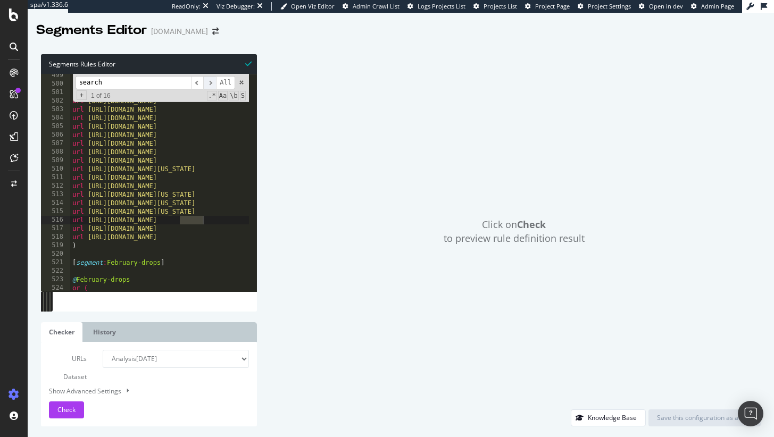
type input "search"
click at [211, 82] on span "​" at bounding box center [209, 82] width 13 height 13
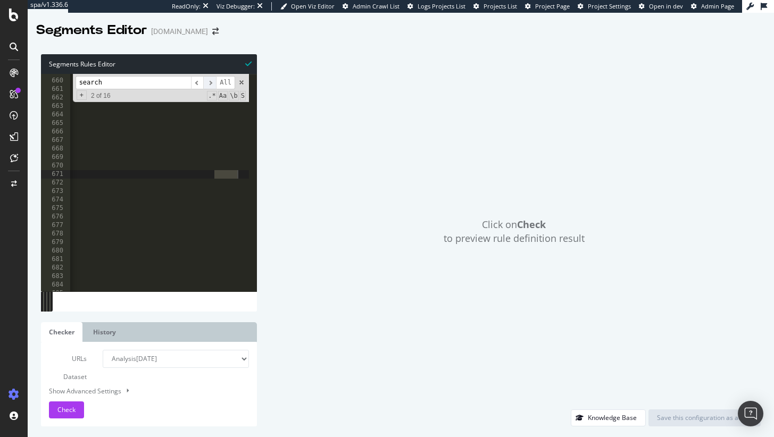
click at [211, 82] on span "​" at bounding box center [209, 82] width 13 height 13
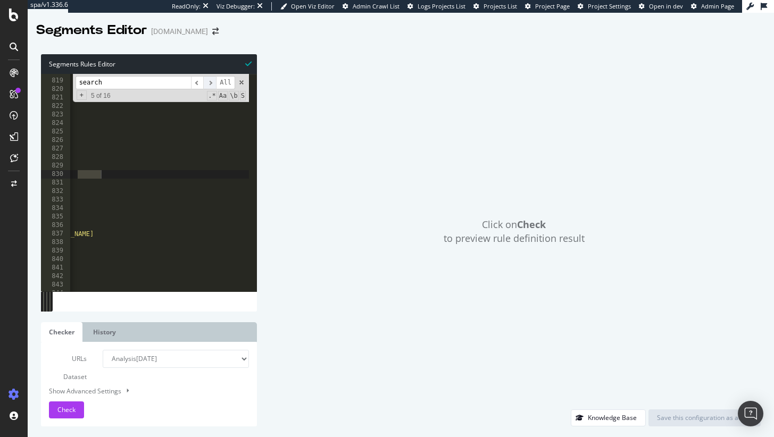
click at [211, 82] on span "​" at bounding box center [209, 82] width 13 height 13
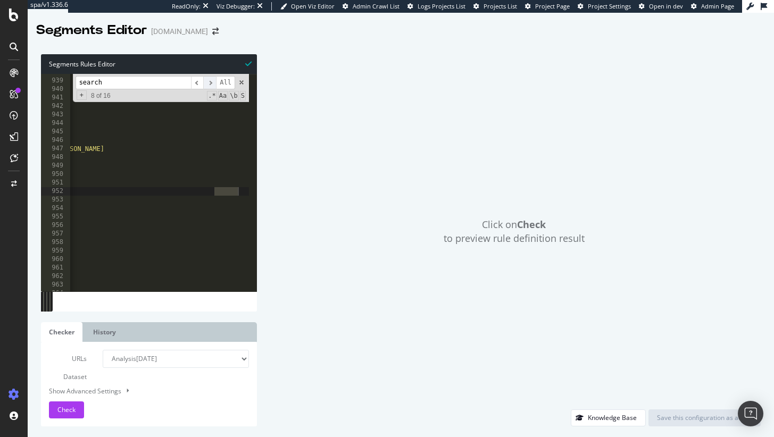
scroll to position [0, 206]
click at [211, 82] on span "​" at bounding box center [209, 82] width 13 height 13
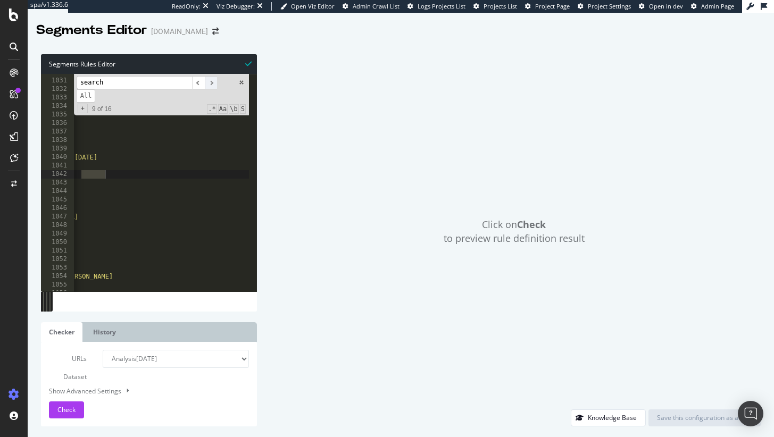
click at [211, 82] on span "​" at bounding box center [211, 82] width 13 height 13
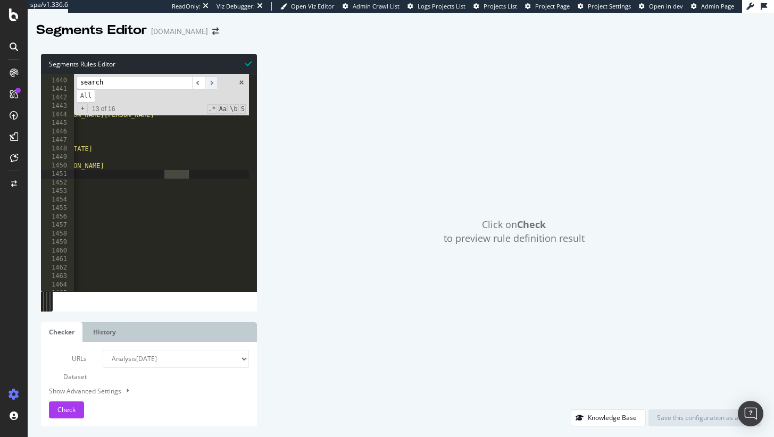
click at [211, 82] on span "​" at bounding box center [211, 82] width 13 height 13
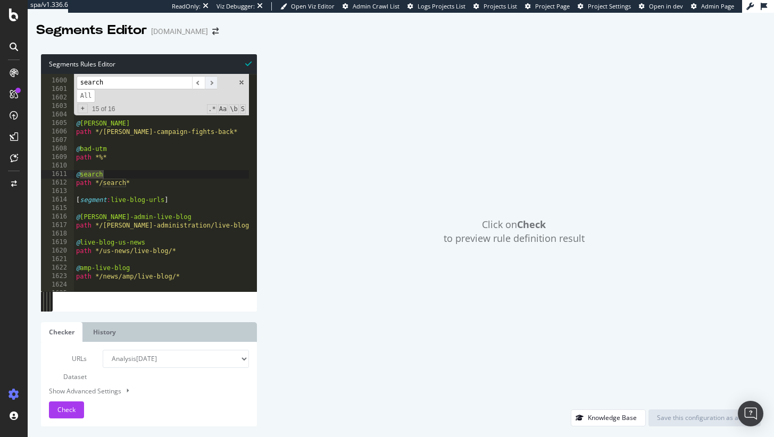
scroll to position [0, 0]
click at [211, 82] on span "​" at bounding box center [211, 82] width 13 height 13
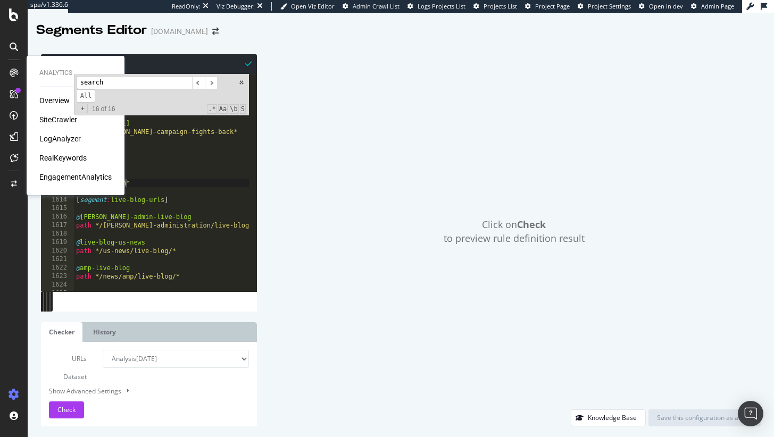
click at [55, 118] on div "SiteCrawler" at bounding box center [58, 119] width 38 height 11
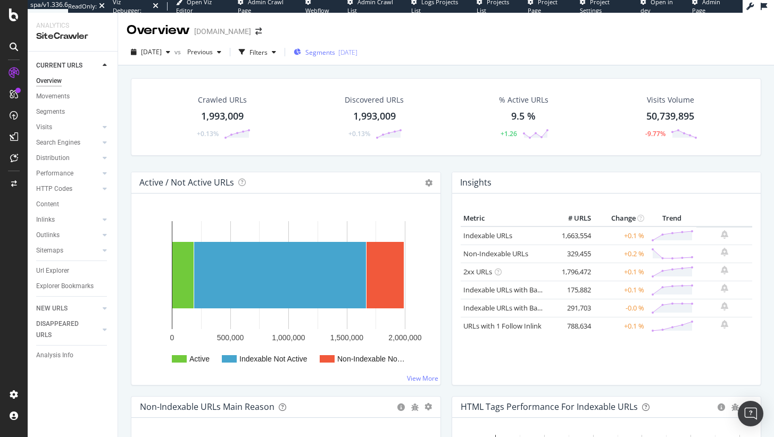
click at [335, 55] on span "Segments" at bounding box center [320, 52] width 30 height 9
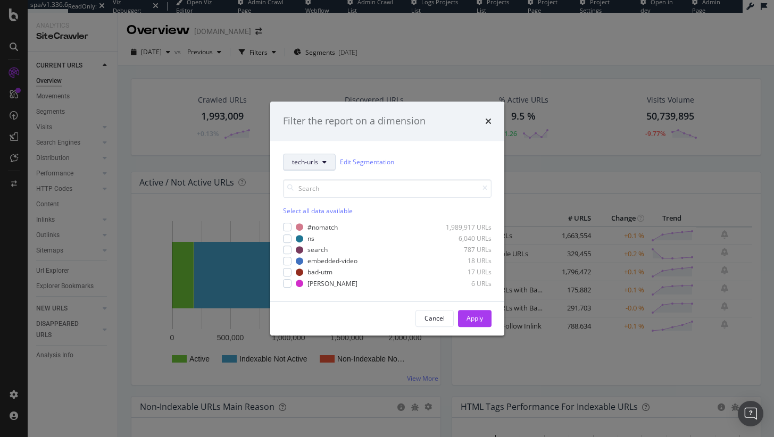
click at [327, 163] on button "tech-urls" at bounding box center [309, 162] width 53 height 17
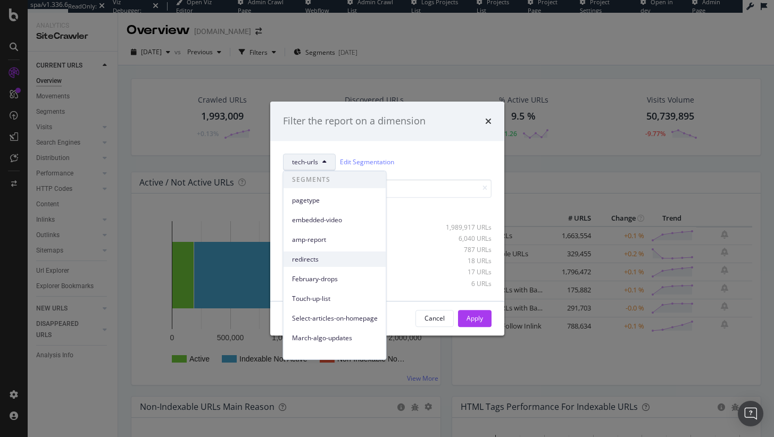
click at [343, 258] on span "redirects" at bounding box center [335, 260] width 86 height 10
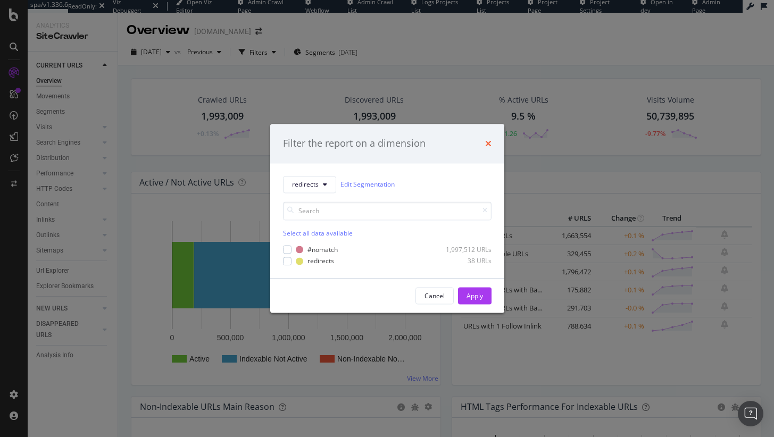
click at [487, 139] on icon "times" at bounding box center [488, 143] width 6 height 9
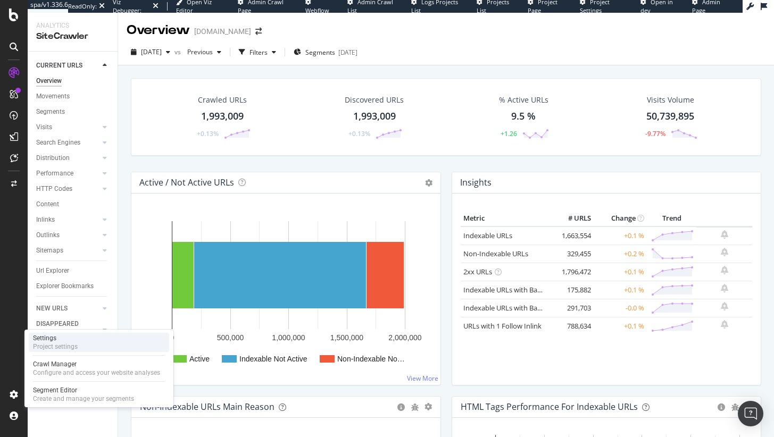
click at [85, 339] on div "Settings Project settings" at bounding box center [99, 342] width 140 height 19
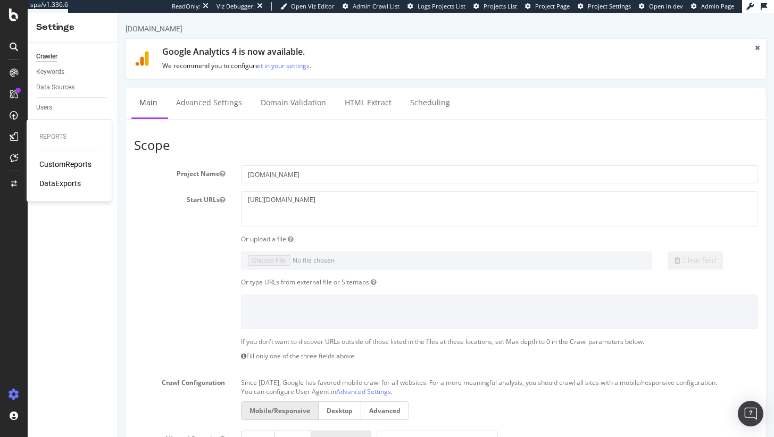
click at [47, 167] on div "CustomReports" at bounding box center [65, 164] width 52 height 11
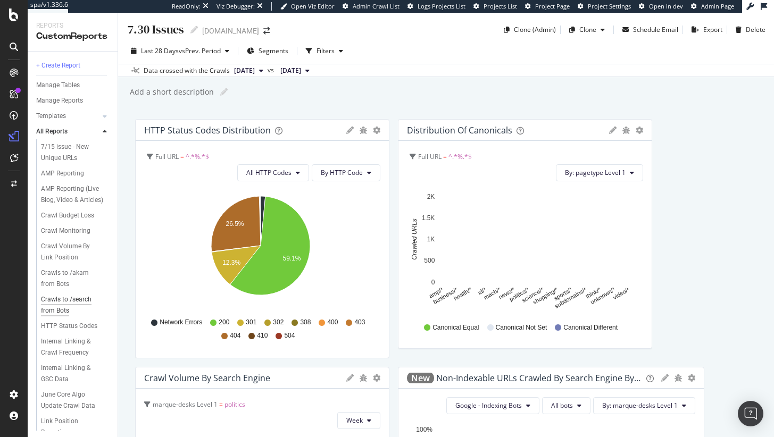
scroll to position [18, 0]
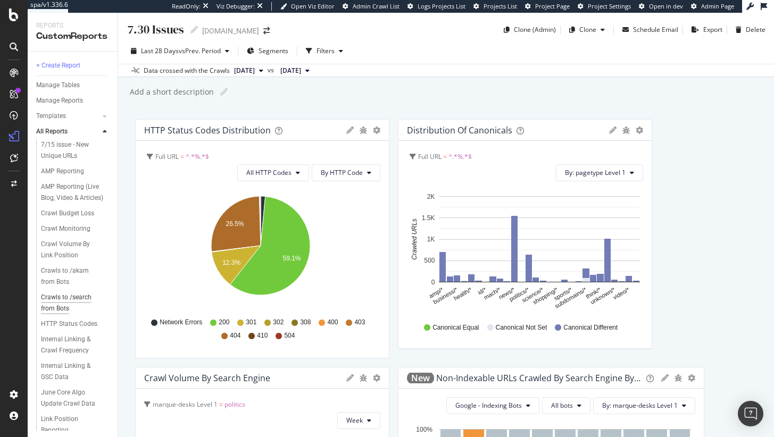
click at [69, 315] on div "Crawls to /search from Bots" at bounding box center [71, 303] width 61 height 22
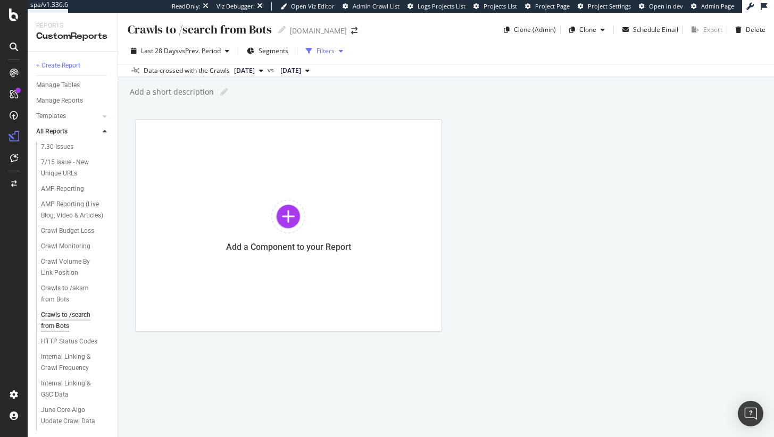
click at [323, 52] on div "Filters" at bounding box center [326, 50] width 18 height 9
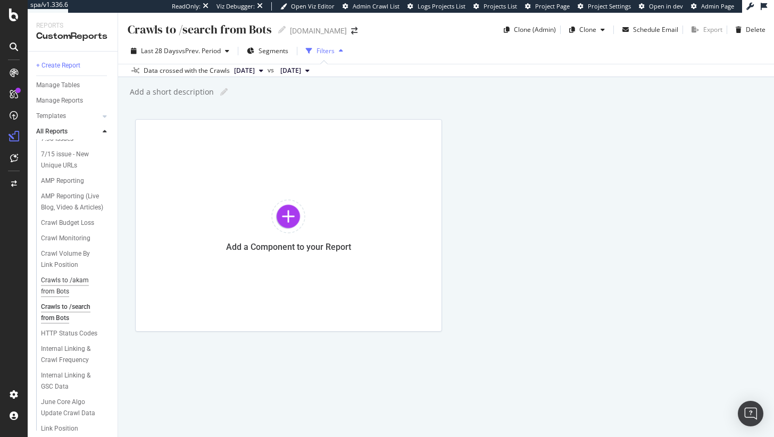
scroll to position [12, 0]
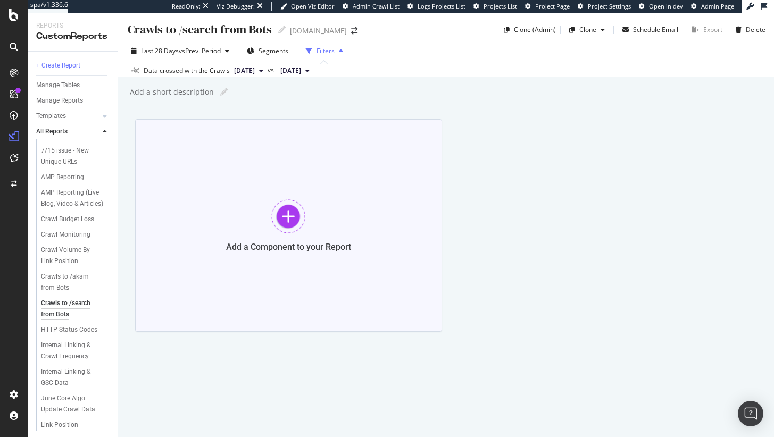
click at [212, 281] on div "Add a Component to your Report" at bounding box center [288, 225] width 307 height 213
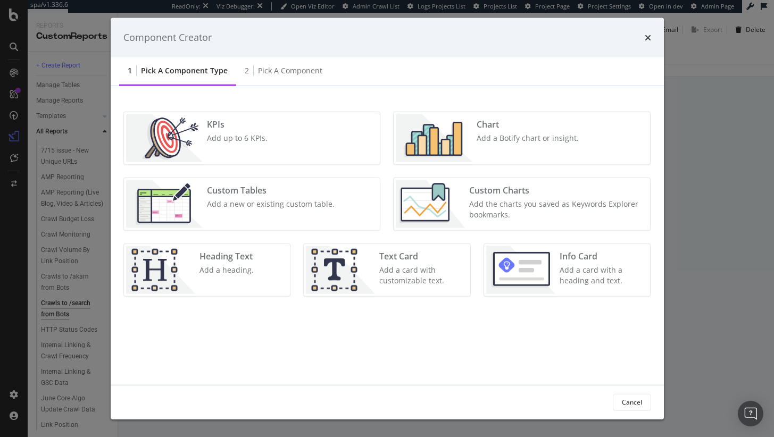
click at [519, 159] on div "Chart Add a Botify chart or insight." at bounding box center [528, 138] width 111 height 48
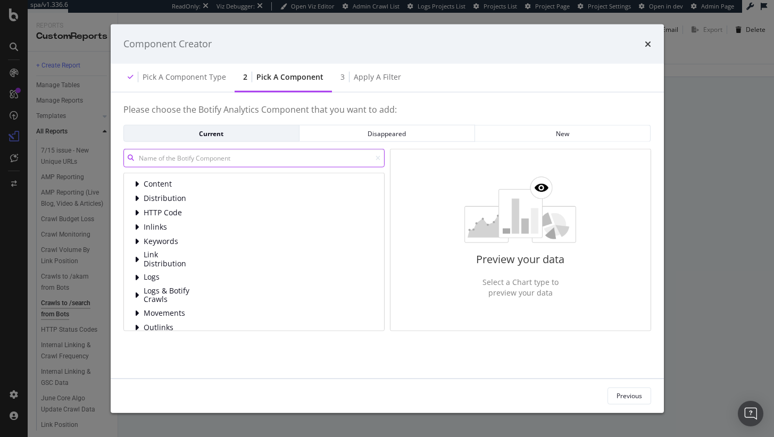
click at [224, 159] on input "modal" at bounding box center [253, 158] width 261 height 19
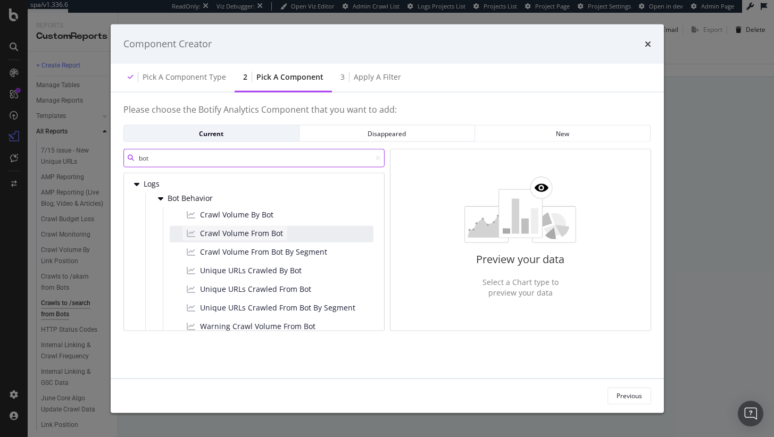
type input "bot"
click at [249, 235] on span "Crawl Volume From Bot" at bounding box center [241, 233] width 83 height 11
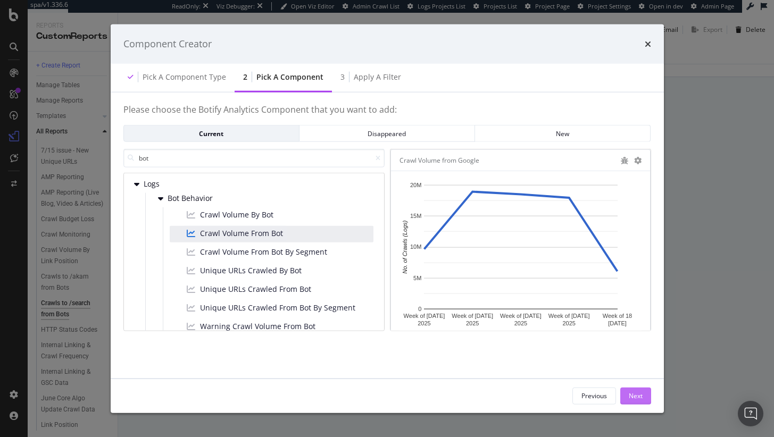
click at [635, 391] on div "Next" at bounding box center [636, 396] width 14 height 16
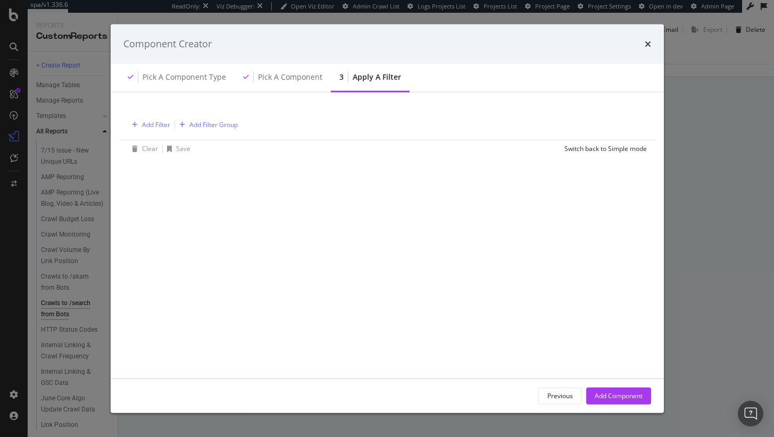
drag, startPoint x: 626, startPoint y: 391, endPoint x: 606, endPoint y: 359, distance: 37.8
click at [626, 391] on div "Add Component" at bounding box center [619, 396] width 48 height 16
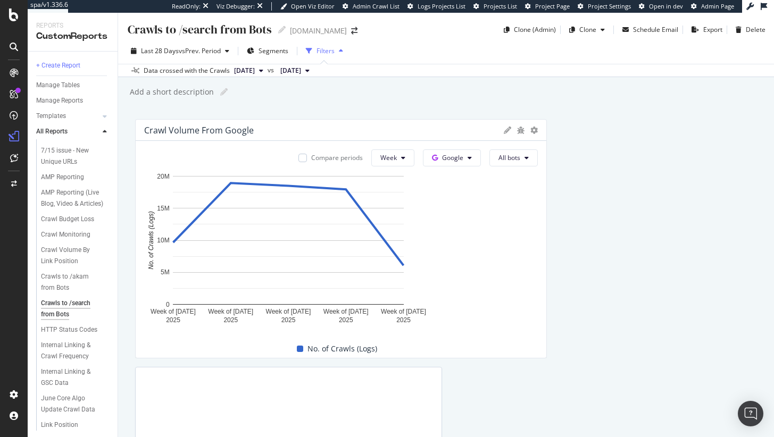
drag, startPoint x: 436, startPoint y: 196, endPoint x: 887, endPoint y: 194, distance: 450.8
click at [774, 194] on html "spa/v1.336.6 ReadOnly: Viz Debugger: Open Viz Editor Admin Crawl List Logs Proj…" at bounding box center [387, 218] width 774 height 437
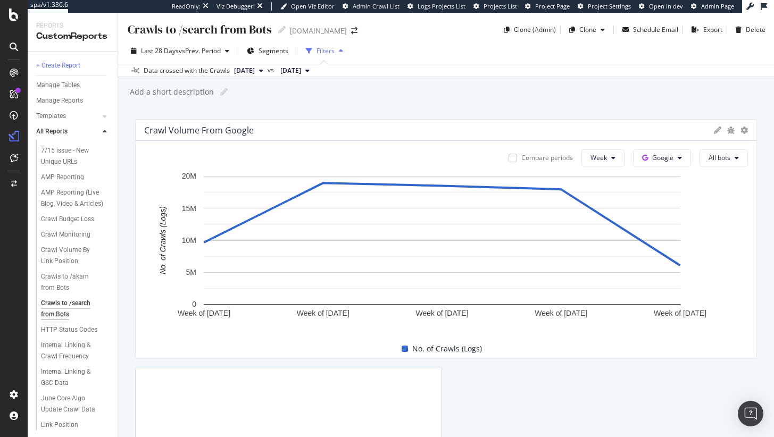
click at [320, 51] on div "Filters" at bounding box center [326, 50] width 18 height 9
click at [342, 51] on icon "button" at bounding box center [341, 51] width 4 height 6
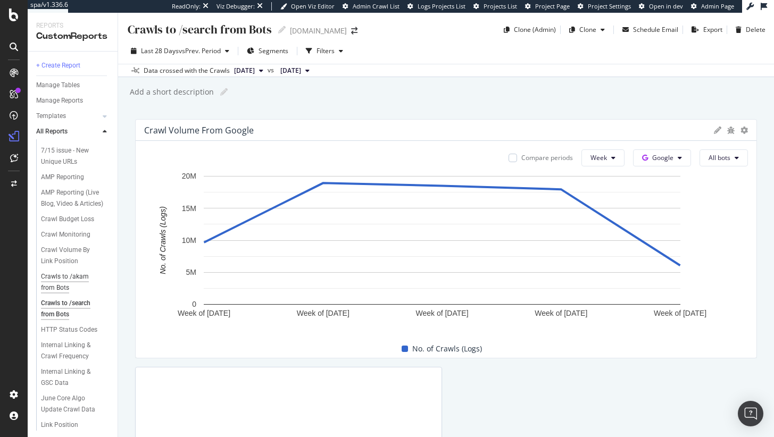
click at [64, 294] on div "Crawls to /akam from Bots" at bounding box center [71, 282] width 61 height 22
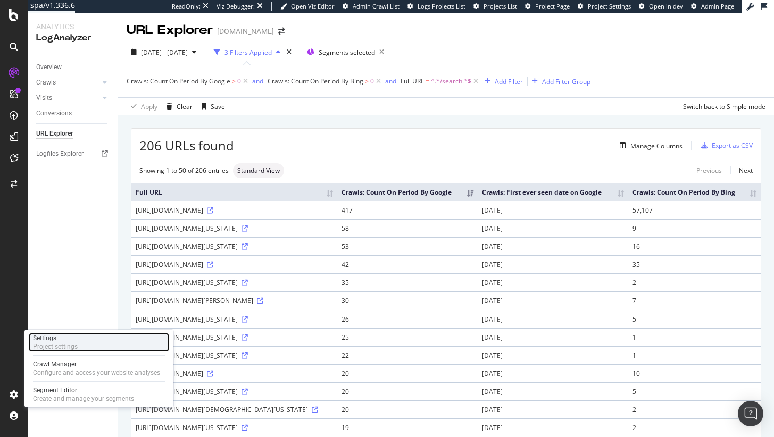
click at [69, 342] on div "Settings" at bounding box center [55, 338] width 45 height 9
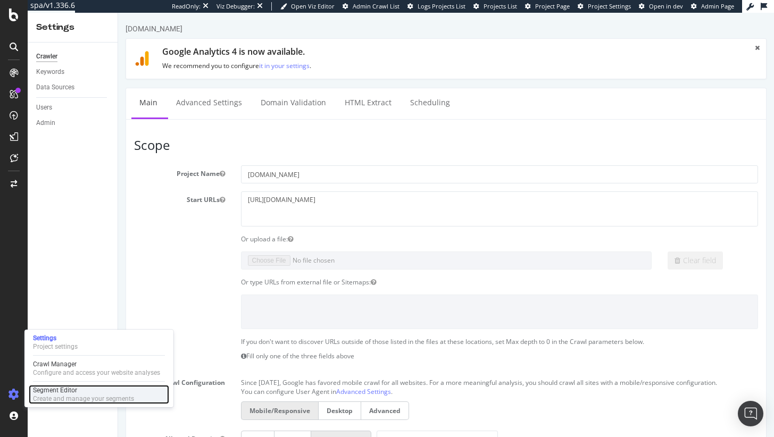
click at [57, 398] on div "Create and manage your segments" at bounding box center [83, 399] width 101 height 9
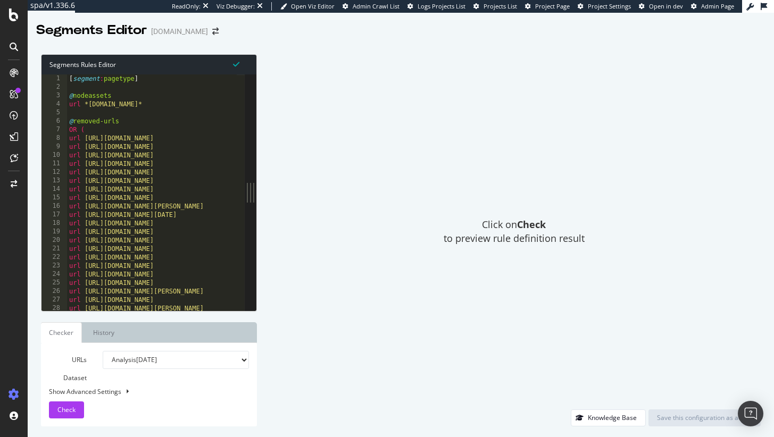
type textarea "url [URL][DOMAIN_NAME]"
click at [192, 189] on div "[ segment : pagetype ] @ nodeassets url *[DOMAIN_NAME]* @ removed-urls OR ( url…" at bounding box center [345, 197] width 556 height 245
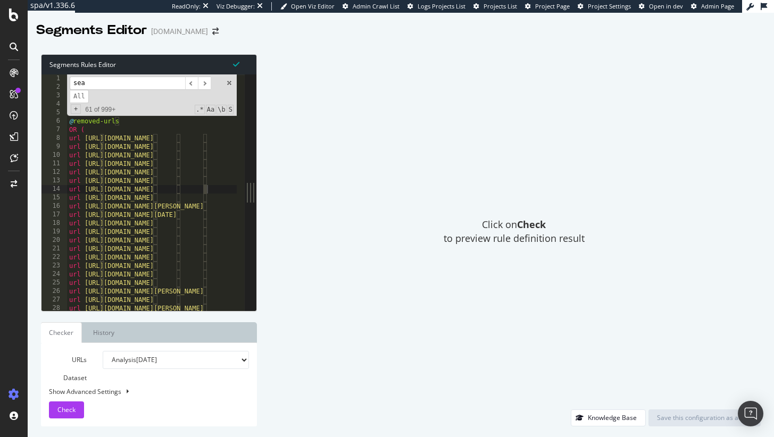
scroll to position [4279, 0]
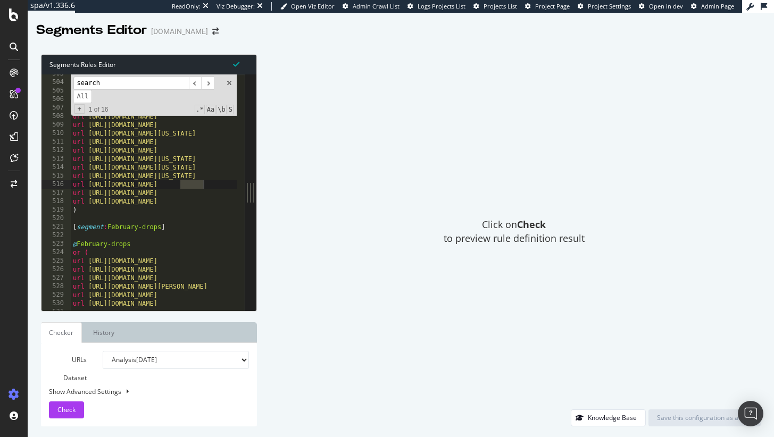
type input "search"
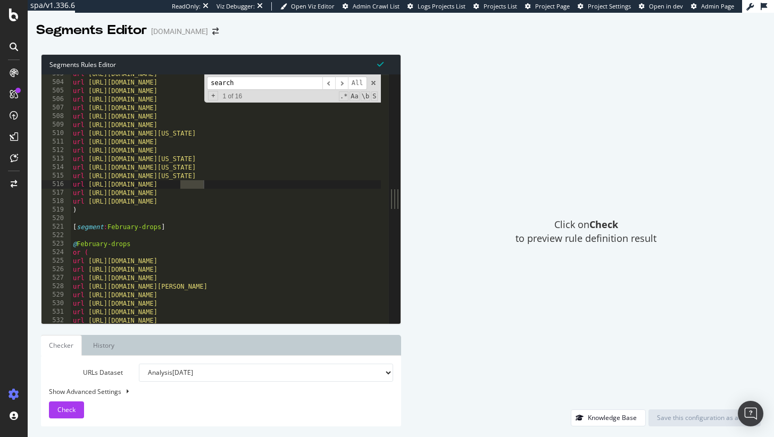
drag, startPoint x: 254, startPoint y: 200, endPoint x: 805, endPoint y: 178, distance: 550.7
click at [774, 178] on html "spa/v1.336.6 ReadOnly: Viz Debugger: Open Viz Editor Admin Crawl List Logs Proj…" at bounding box center [387, 218] width 774 height 437
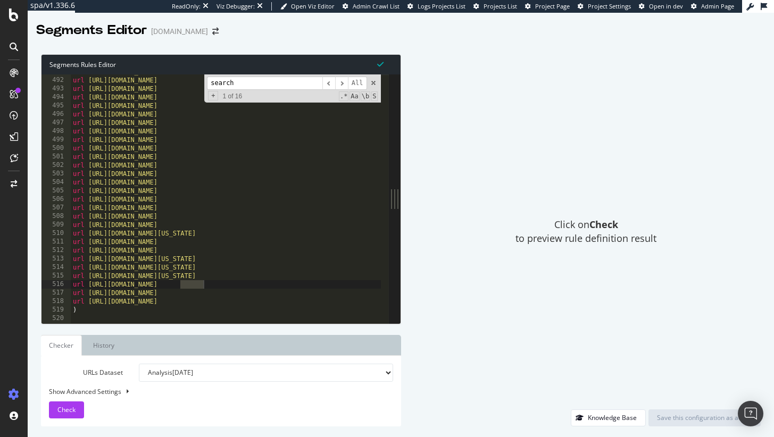
scroll to position [4179, 0]
